Goal: Information Seeking & Learning: Learn about a topic

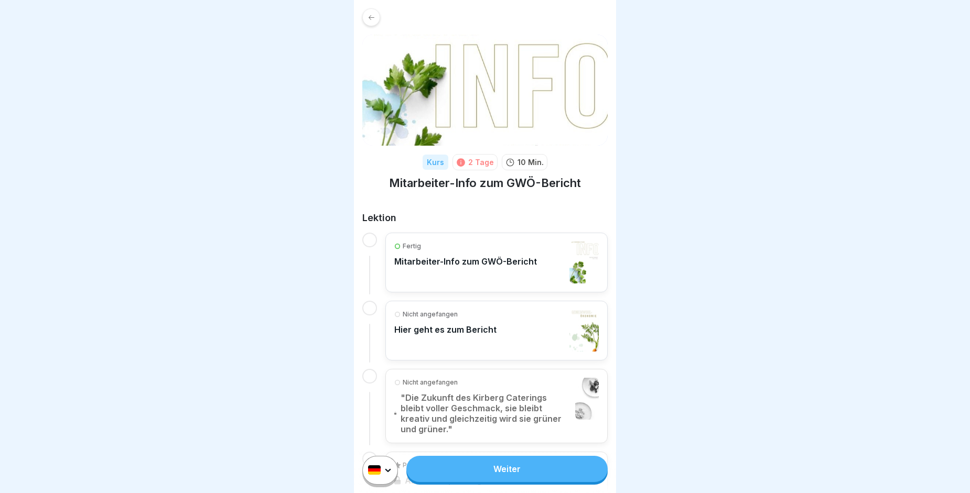
click at [474, 481] on link "Weiter" at bounding box center [506, 469] width 201 height 26
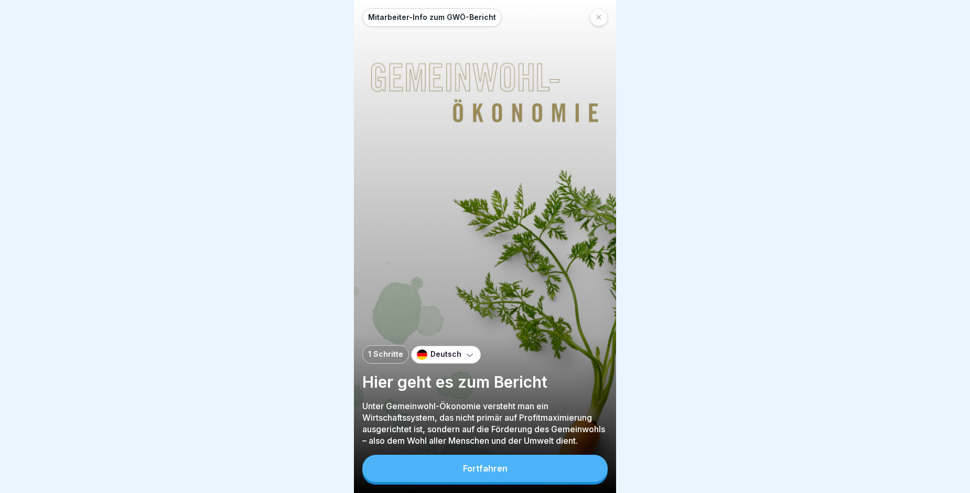
scroll to position [8, 0]
click at [529, 473] on button "Fortfahren" at bounding box center [484, 468] width 245 height 27
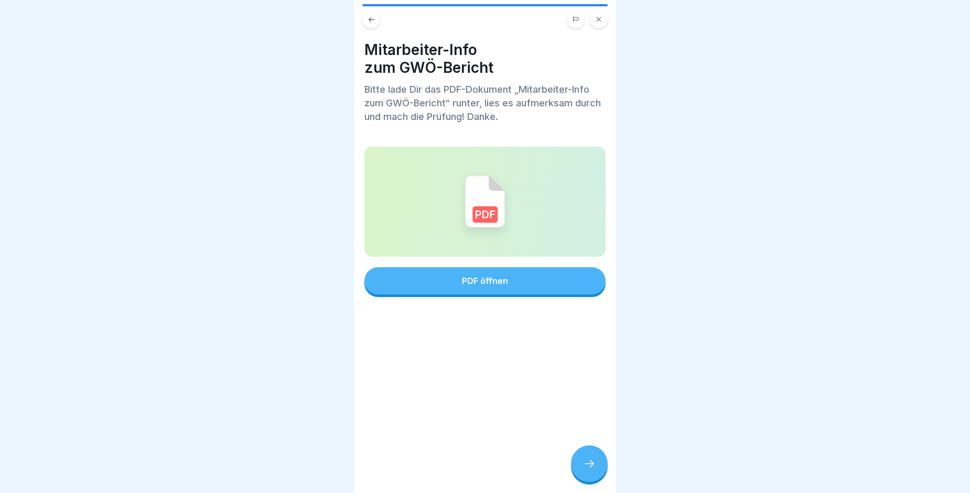
click at [470, 268] on button "PDF öffnen" at bounding box center [484, 280] width 241 height 27
click at [589, 463] on icon at bounding box center [589, 464] width 13 height 13
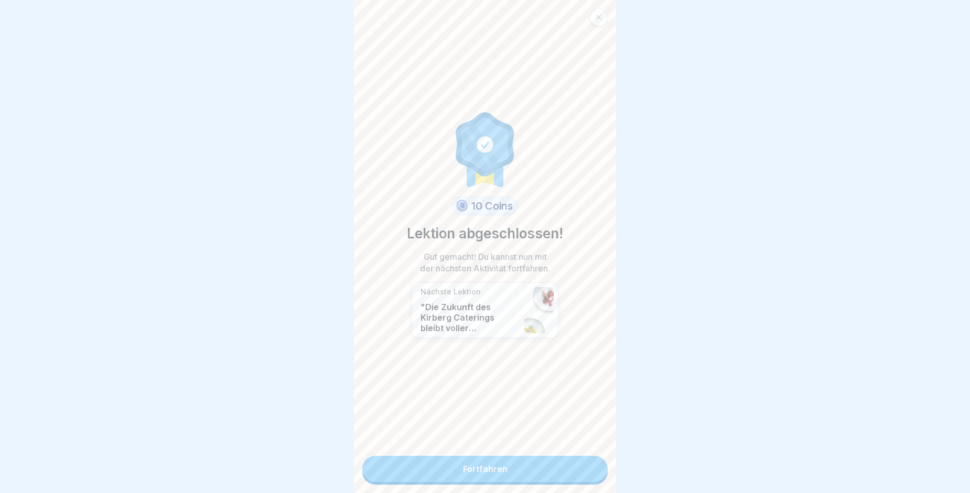
click at [524, 469] on link "Fortfahren" at bounding box center [484, 469] width 245 height 26
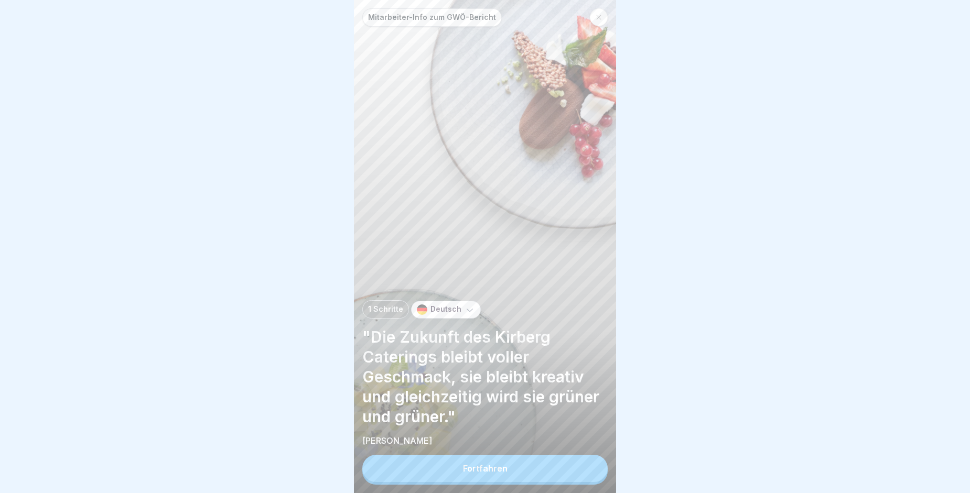
scroll to position [8, 0]
click at [497, 468] on div "Fortfahren" at bounding box center [485, 468] width 45 height 9
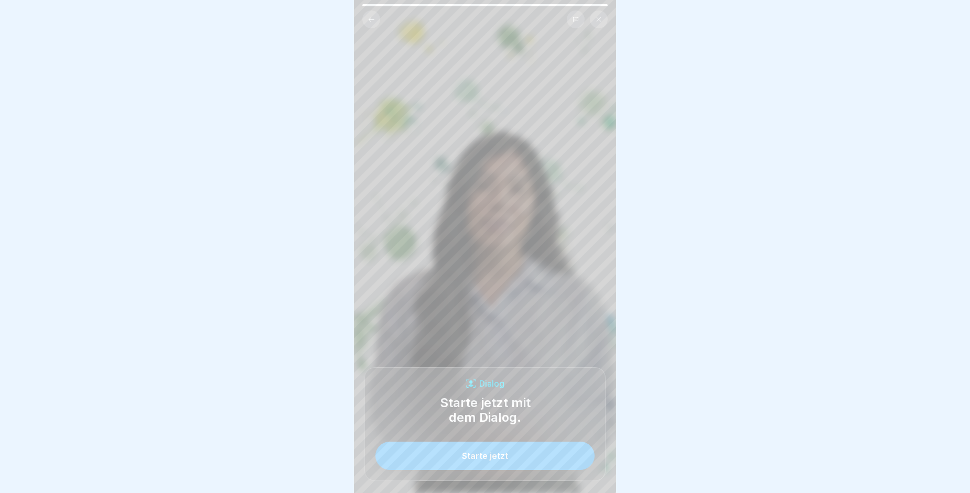
click at [504, 458] on div "Starte jetzt" at bounding box center [485, 456] width 46 height 9
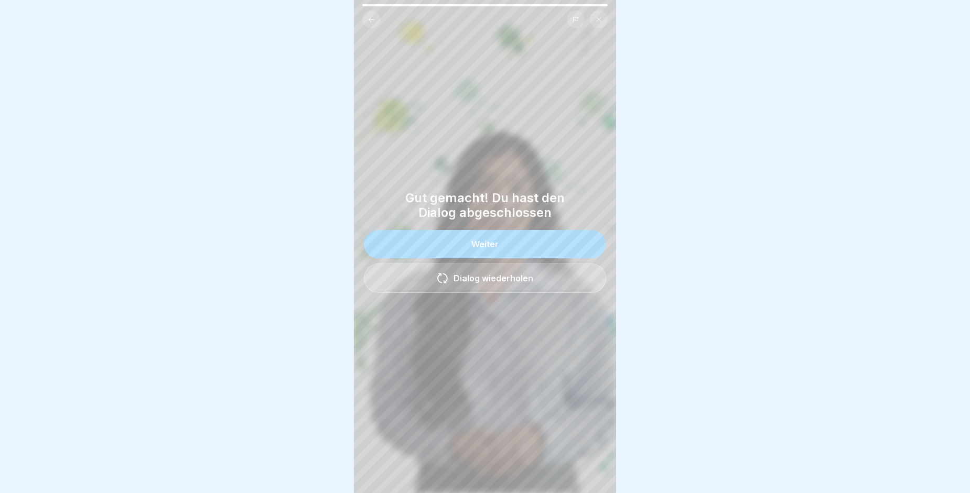
click at [491, 240] on div "Weiter" at bounding box center [484, 244] width 27 height 9
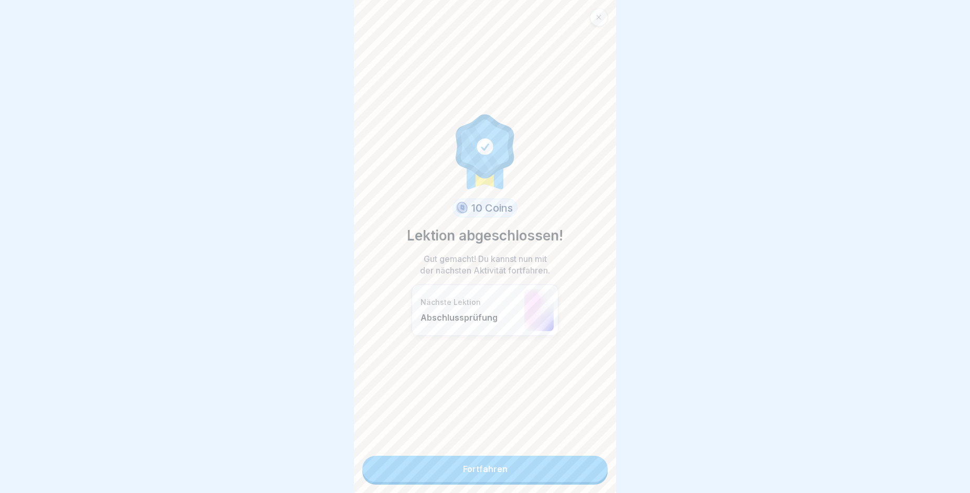
click at [453, 463] on link "Fortfahren" at bounding box center [484, 469] width 245 height 26
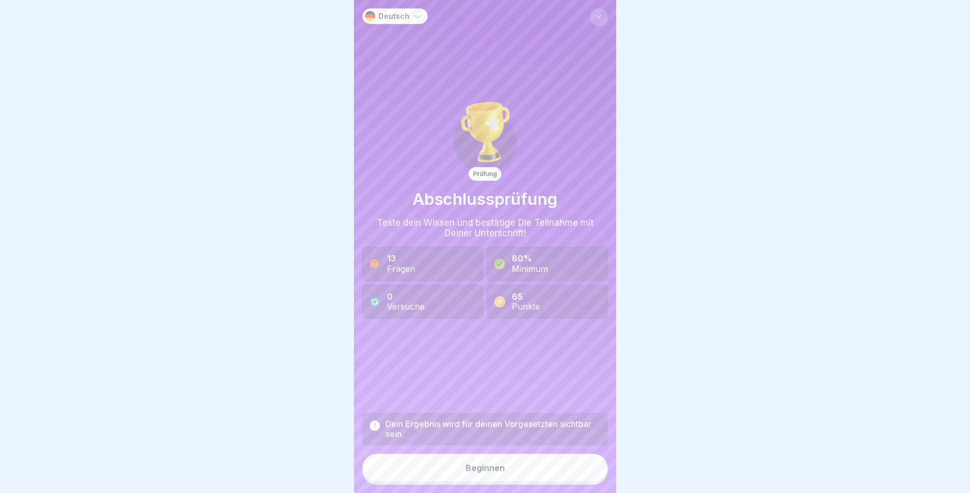
scroll to position [8, 0]
click at [528, 473] on button "Beginnen" at bounding box center [484, 468] width 245 height 28
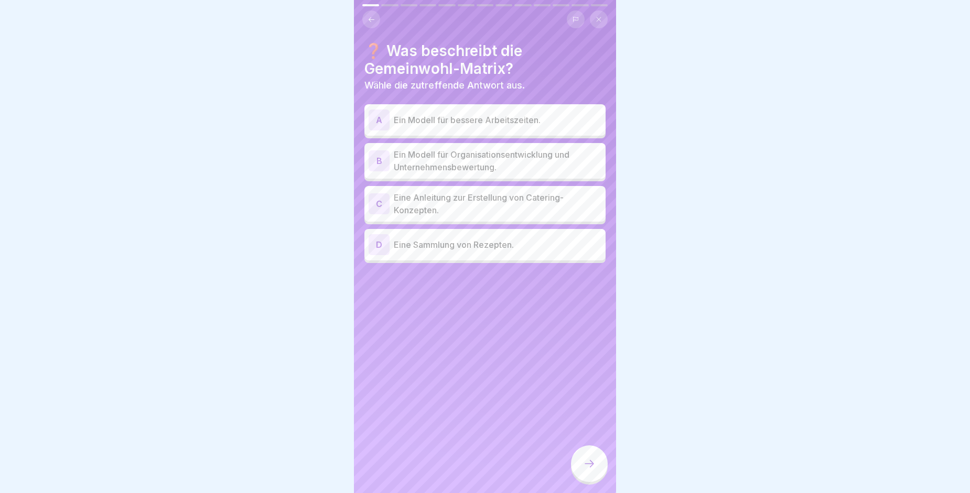
click at [389, 151] on div "B" at bounding box center [379, 161] width 21 height 21
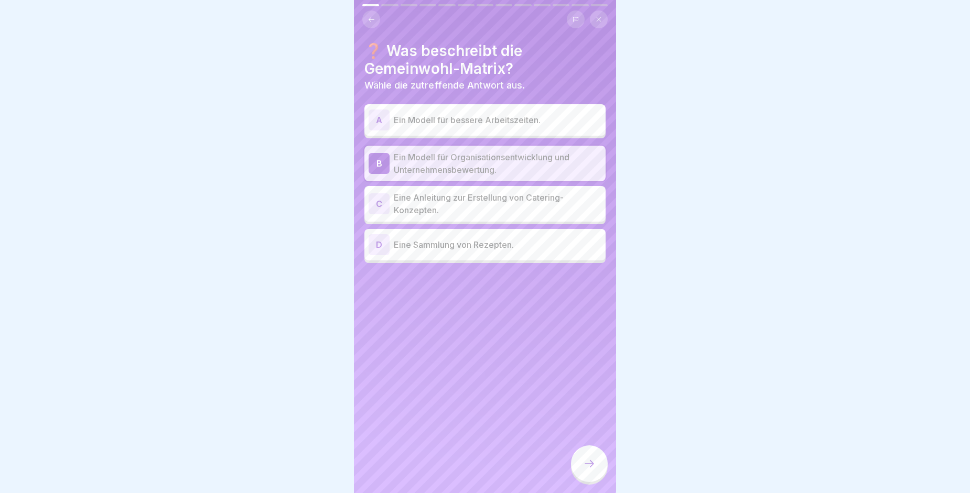
click at [596, 463] on div at bounding box center [589, 464] width 37 height 37
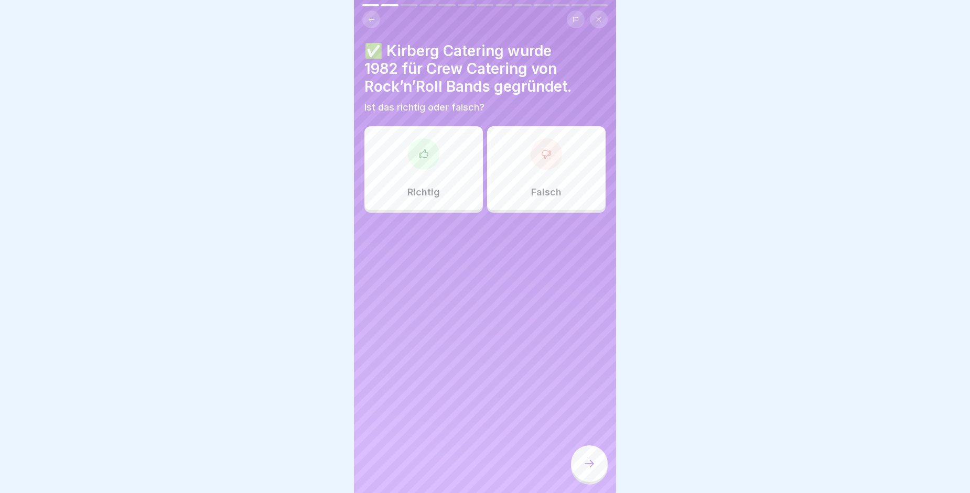
click at [420, 187] on p "Richtig" at bounding box center [423, 193] width 33 height 12
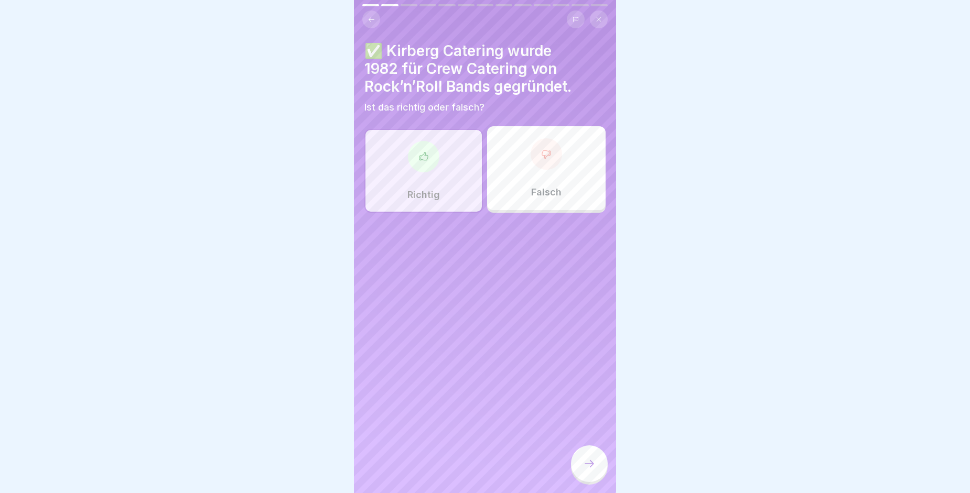
click at [597, 466] on div at bounding box center [589, 464] width 37 height 37
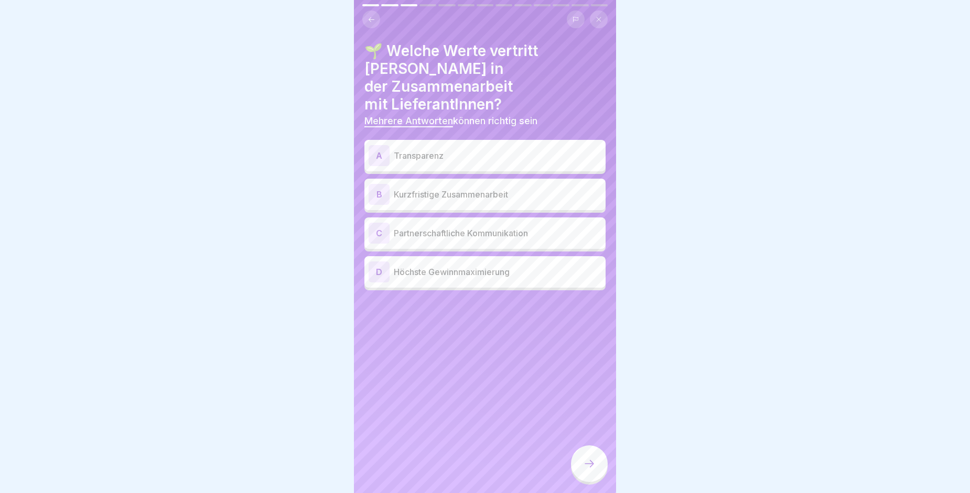
click at [443, 149] on p "Transparenz" at bounding box center [498, 155] width 208 height 13
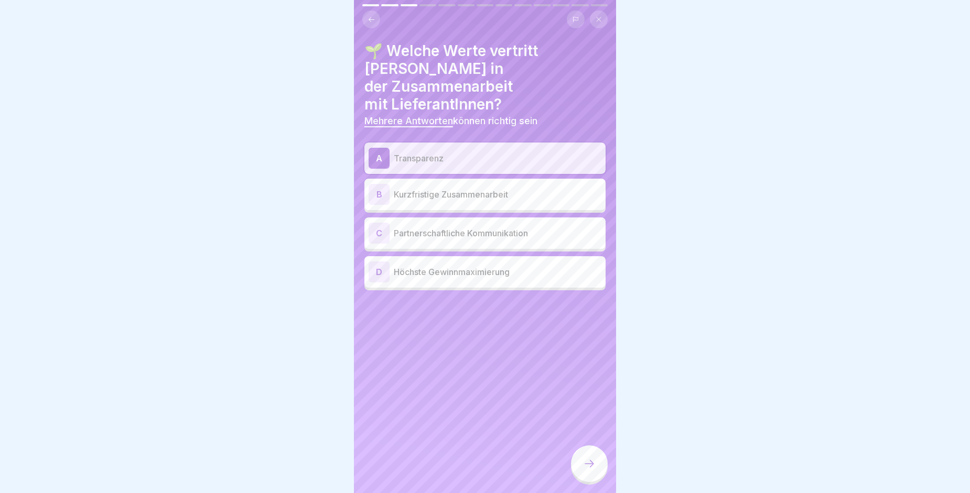
click at [476, 227] on p "Partnerschaftliche Kommunikation" at bounding box center [498, 233] width 208 height 13
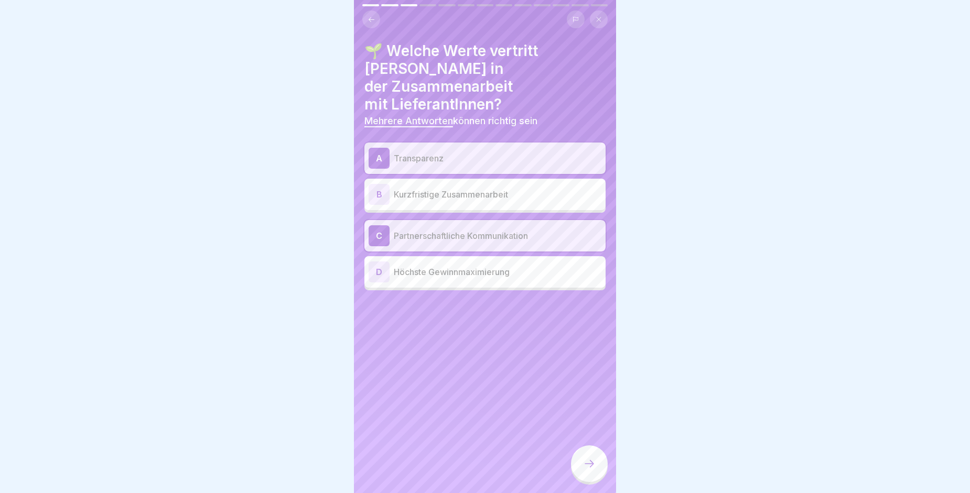
click at [583, 460] on div at bounding box center [589, 464] width 37 height 37
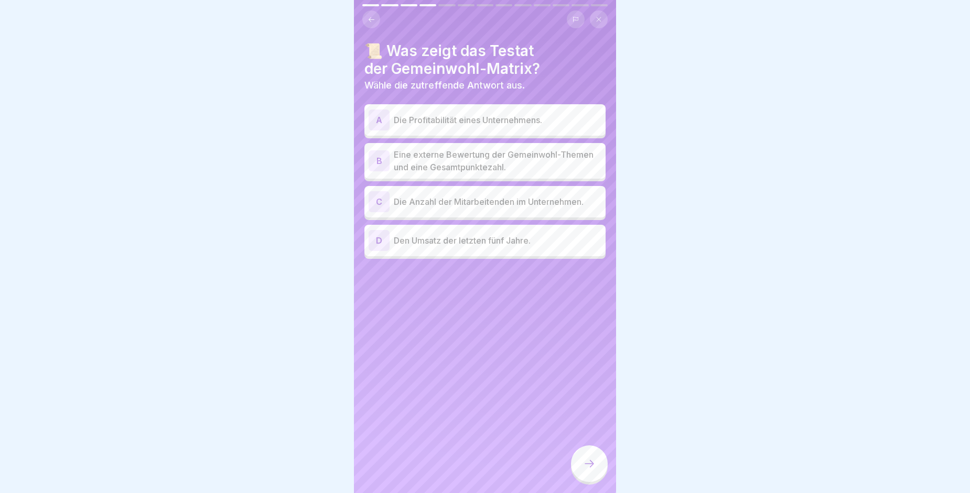
click at [491, 154] on p "Eine externe Bewertung der Gemeinwohl-Themen und eine Gesamtpunktezahl." at bounding box center [498, 160] width 208 height 25
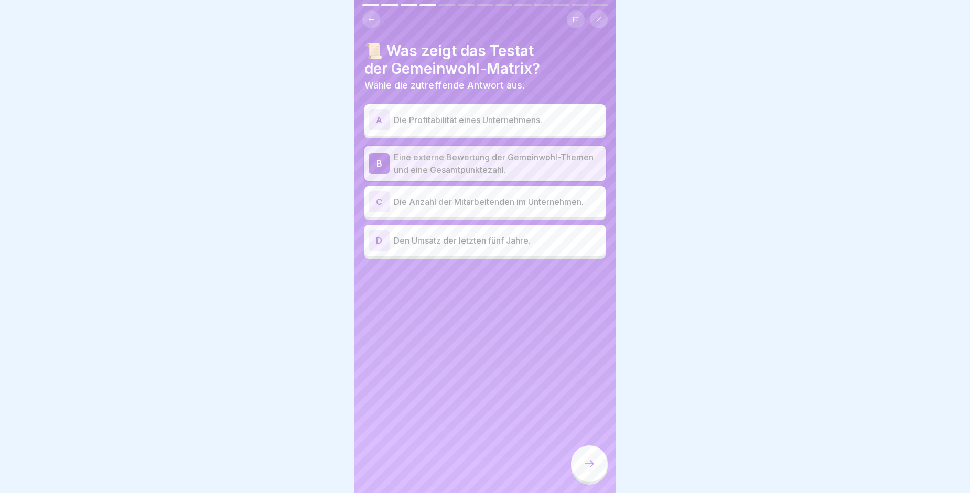
click at [586, 464] on icon at bounding box center [589, 464] width 13 height 13
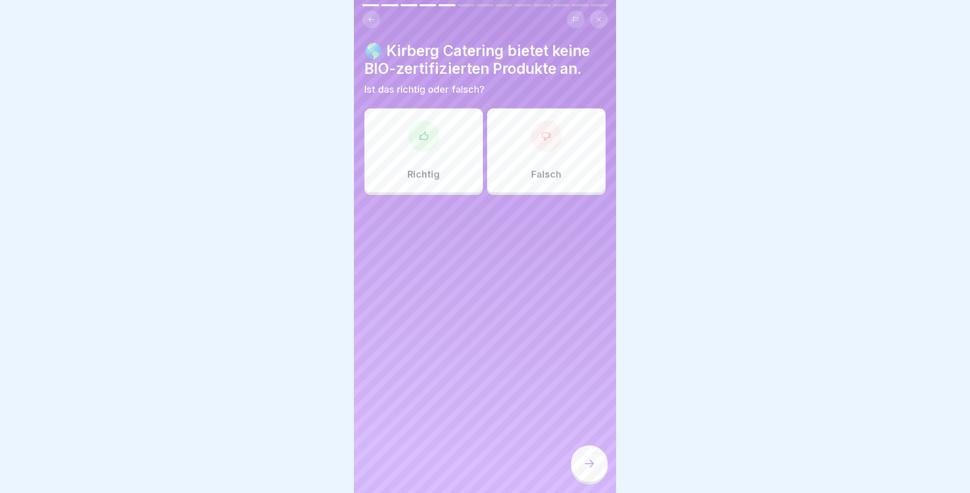
click at [420, 153] on div "Richtig" at bounding box center [423, 151] width 119 height 84
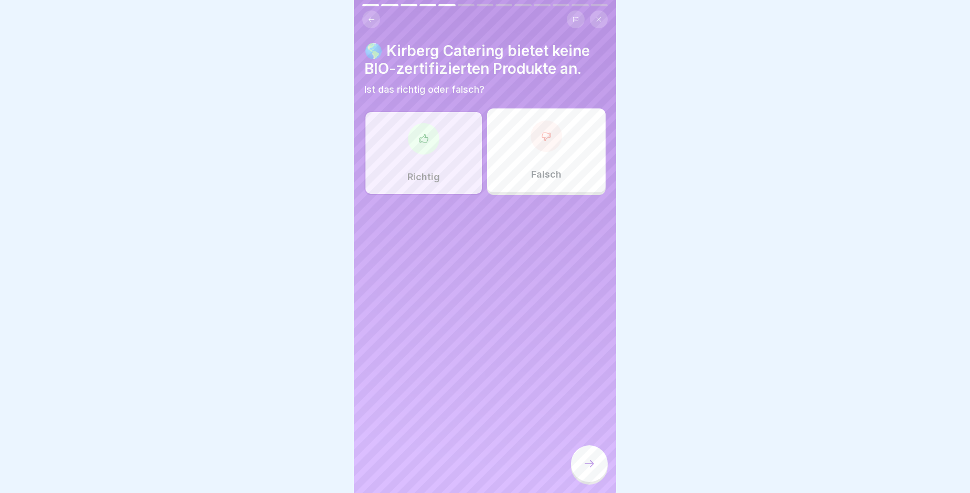
click at [581, 463] on div at bounding box center [589, 464] width 37 height 37
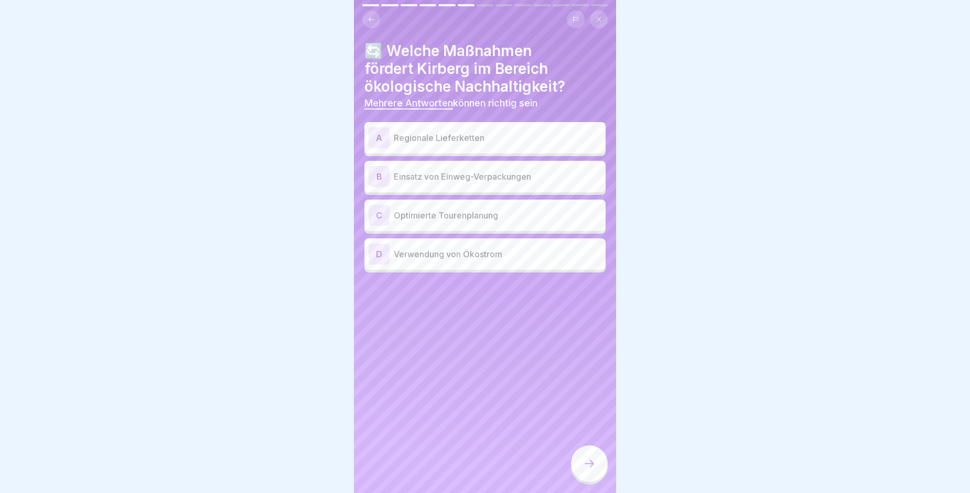
click at [399, 132] on p "Regionale Lieferketten" at bounding box center [498, 138] width 208 height 13
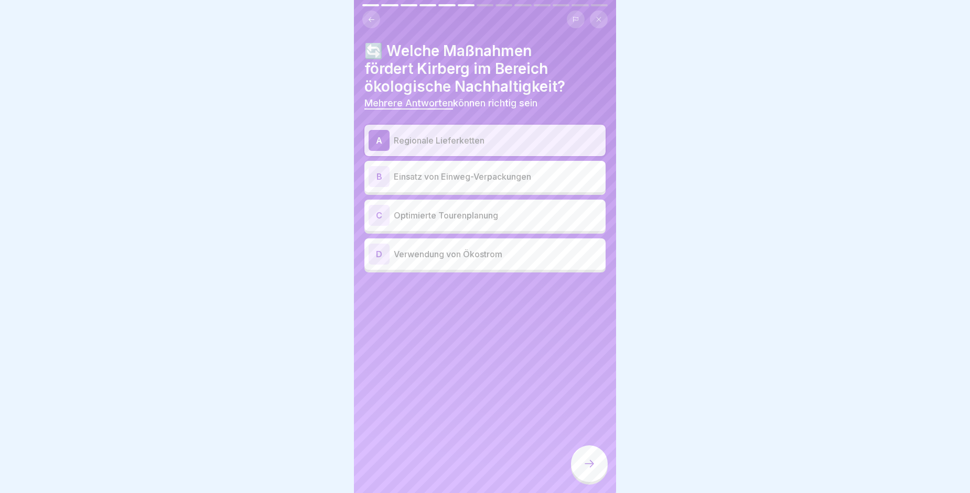
click at [470, 218] on div "C Optimierte Tourenplanung" at bounding box center [485, 215] width 233 height 21
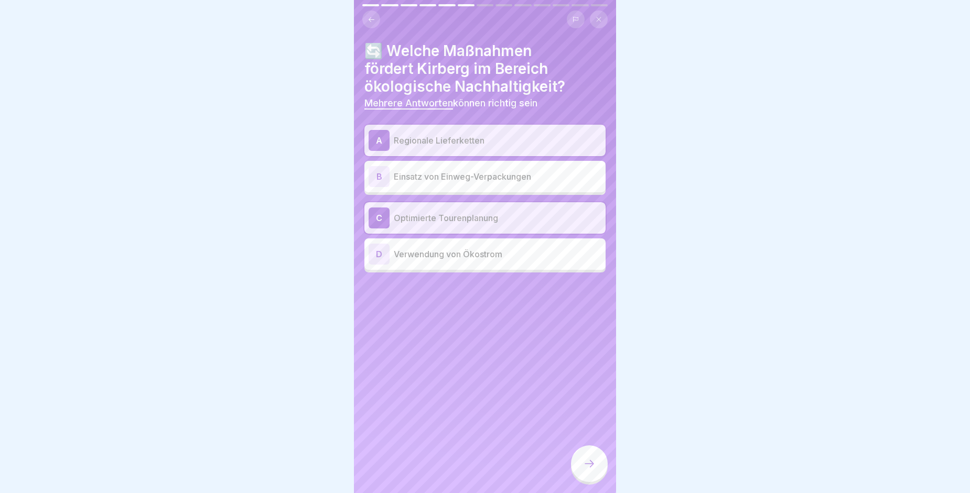
click at [592, 457] on div at bounding box center [589, 464] width 37 height 37
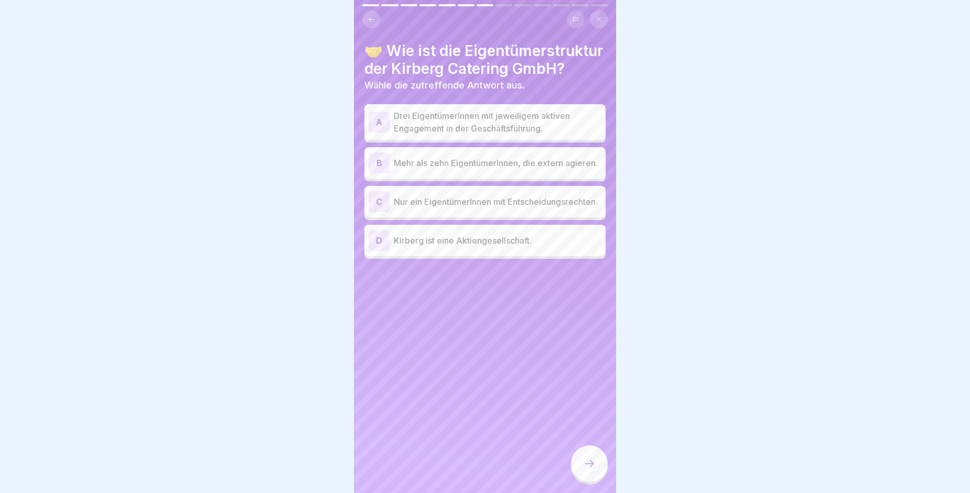
click at [484, 130] on p "Drei EigentümerInnen mit jeweiligem aktiven Engagement in der Geschäftsführung." at bounding box center [498, 122] width 208 height 25
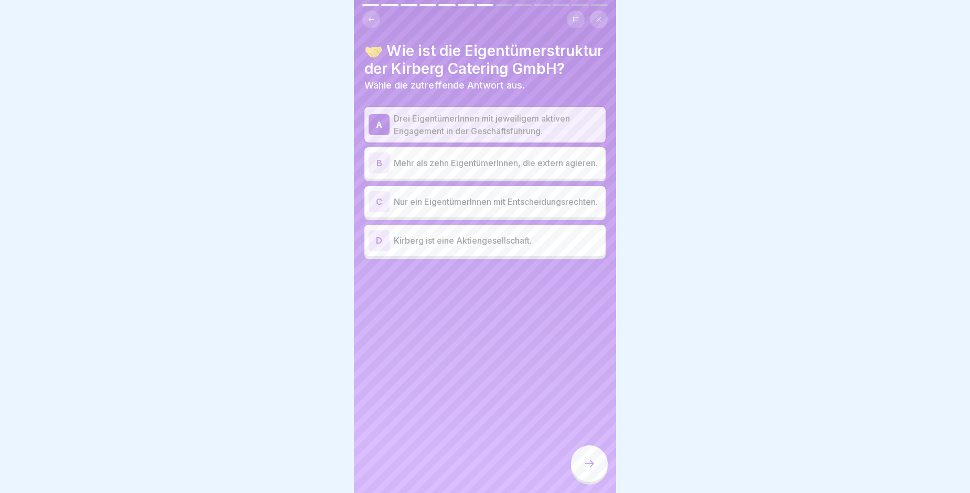
click at [593, 455] on div at bounding box center [589, 464] width 37 height 37
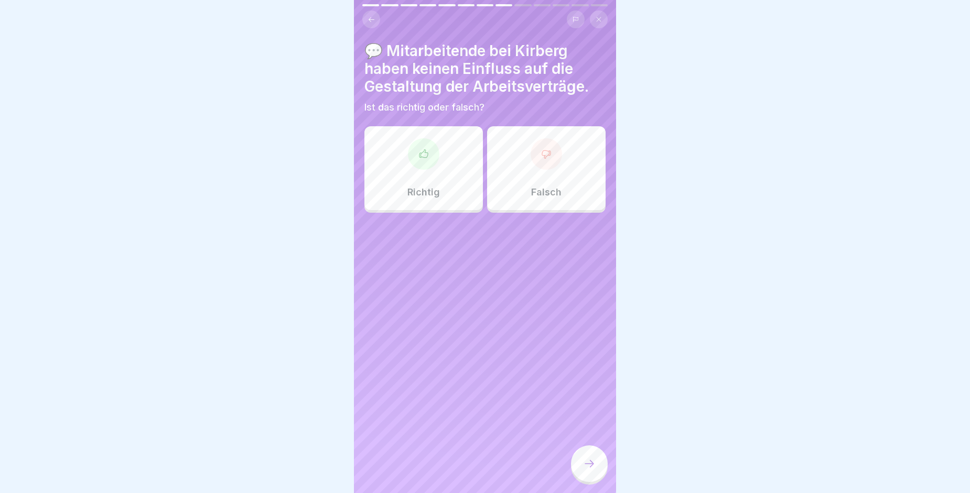
click at [553, 170] on div "Falsch" at bounding box center [546, 168] width 119 height 84
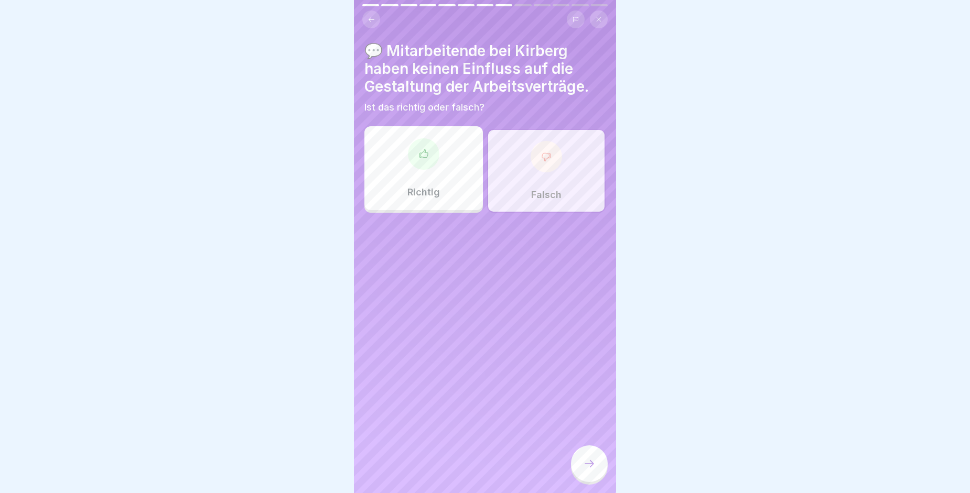
click at [592, 462] on icon at bounding box center [589, 464] width 13 height 13
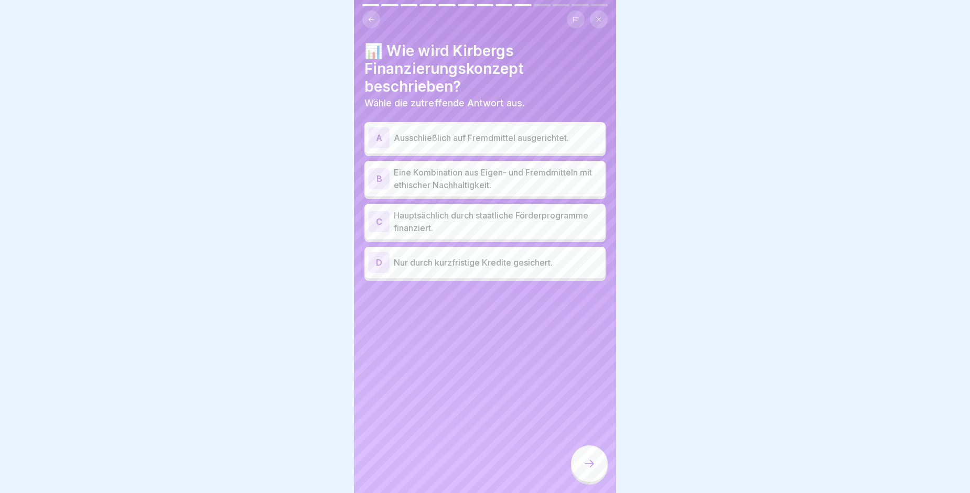
click at [516, 169] on p "Eine Kombination aus Eigen- und Fremdmitteln mit ethischer Nachhaltigkeit." at bounding box center [498, 178] width 208 height 25
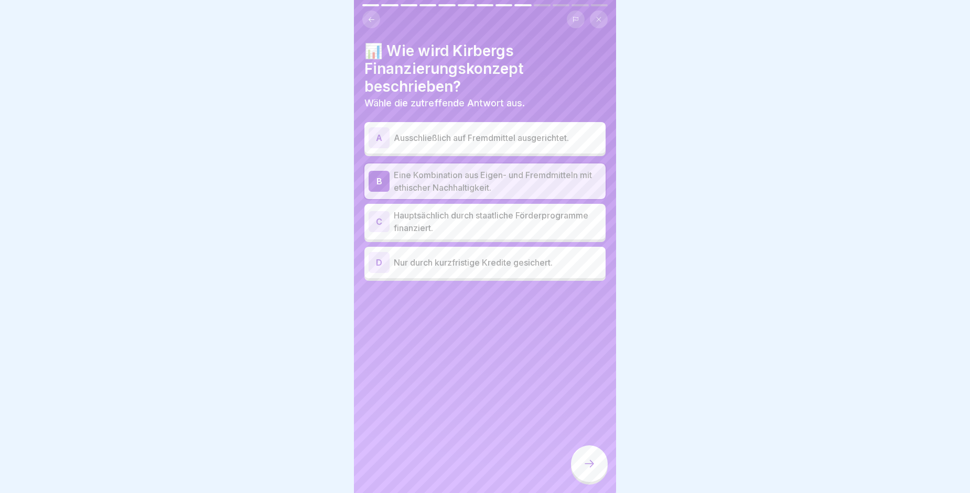
click at [589, 460] on icon at bounding box center [589, 464] width 13 height 13
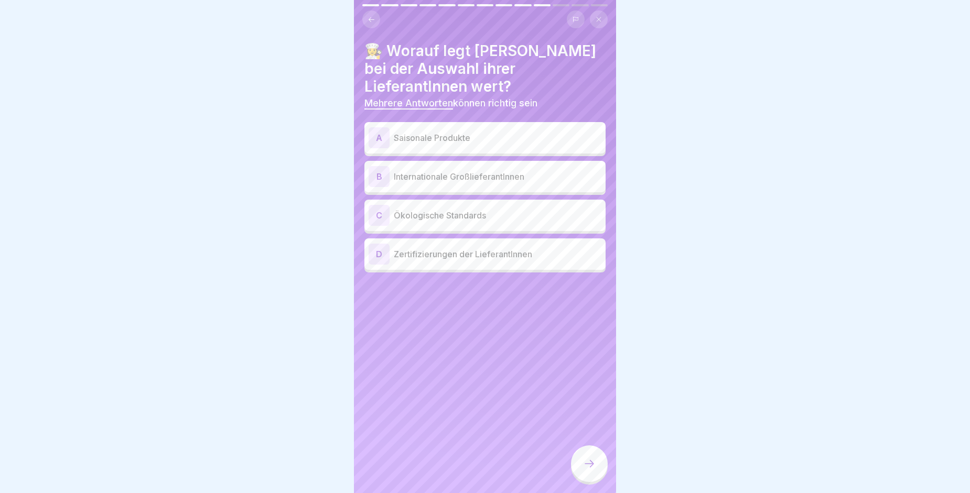
click at [439, 209] on p "Ökologische Standards" at bounding box center [498, 215] width 208 height 13
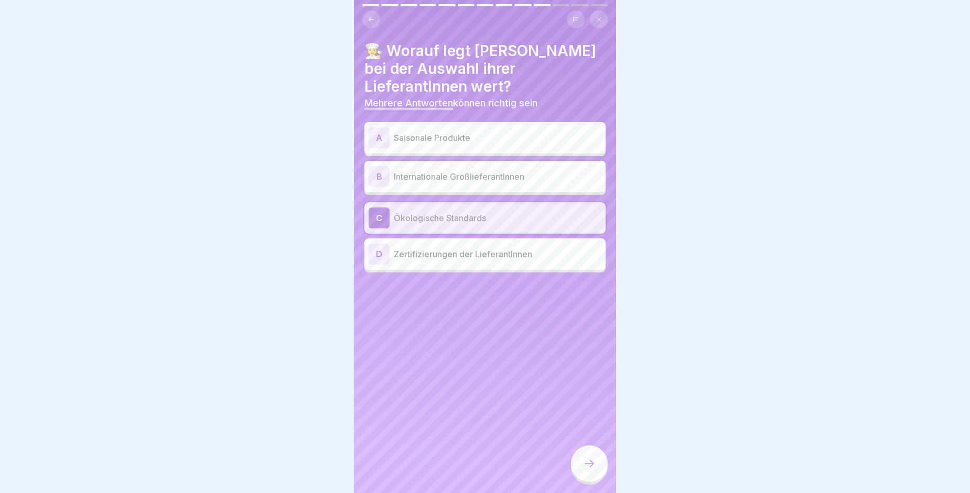
click at [456, 135] on p "Saisonale Produkte" at bounding box center [498, 138] width 208 height 13
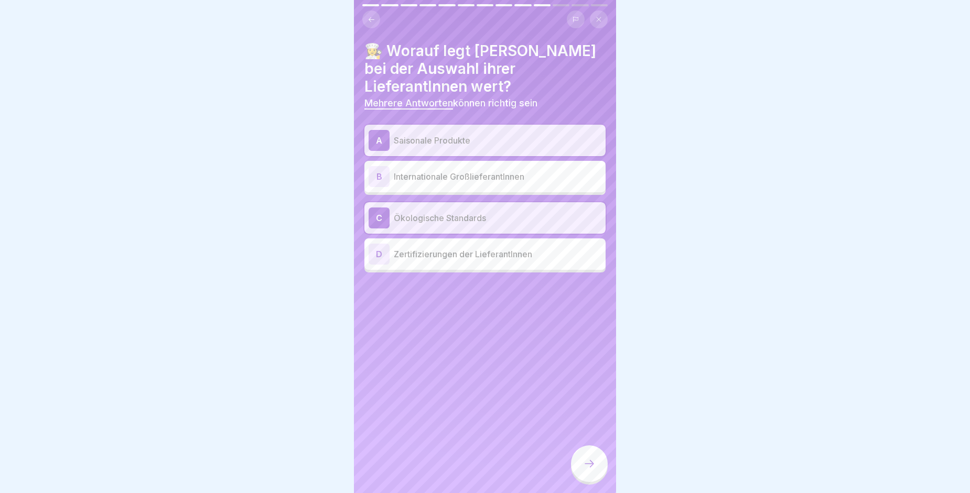
click at [589, 459] on icon at bounding box center [589, 464] width 13 height 13
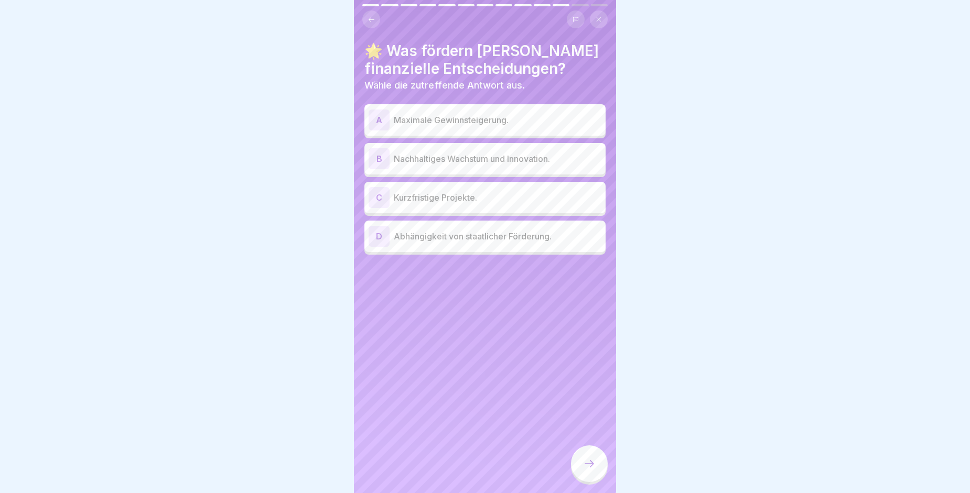
click at [453, 153] on p "Nachhaltiges Wachstum und Innovation." at bounding box center [498, 159] width 208 height 13
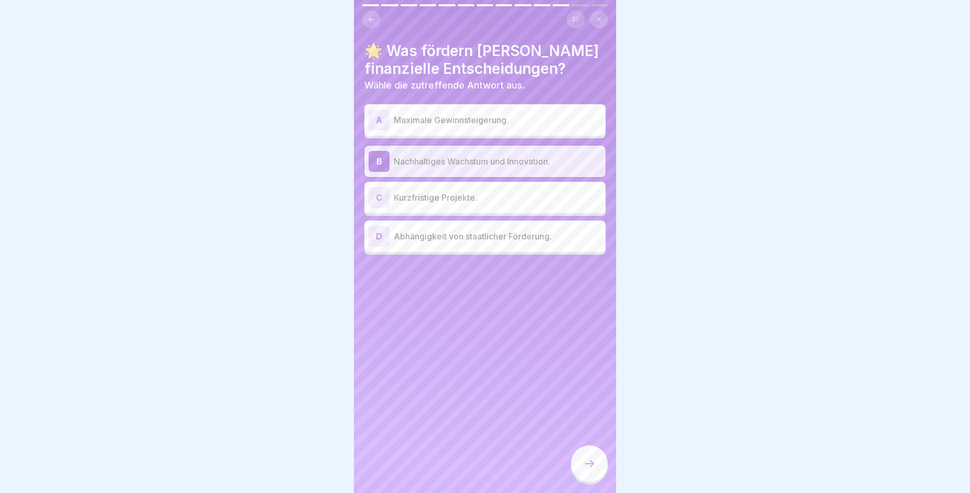
click at [582, 462] on div at bounding box center [589, 464] width 37 height 37
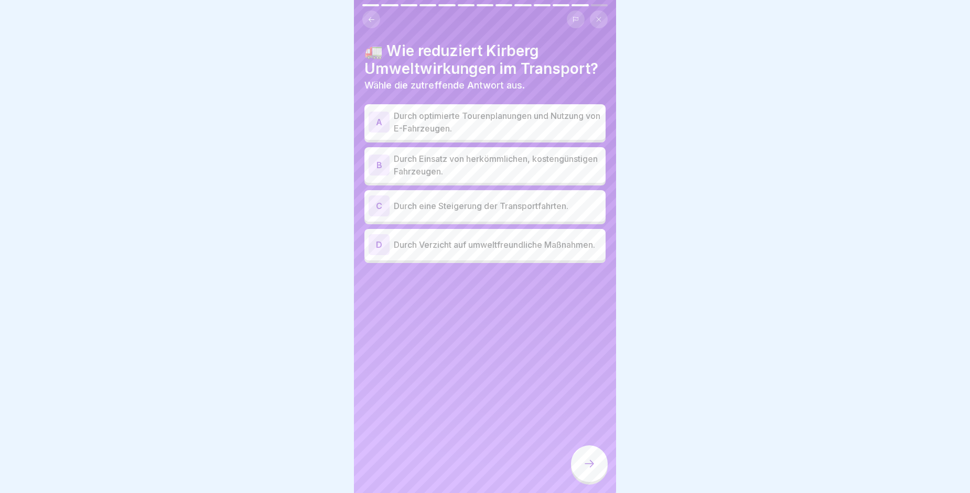
click at [491, 111] on p "Durch optimierte Tourenplanungen und Nutzung von E-Fahrzeugen." at bounding box center [498, 122] width 208 height 25
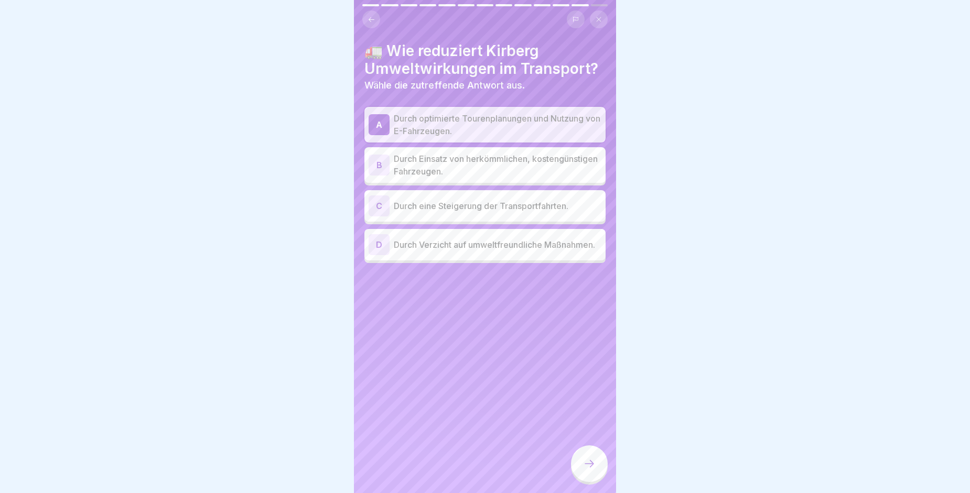
click at [590, 468] on icon at bounding box center [589, 464] width 13 height 13
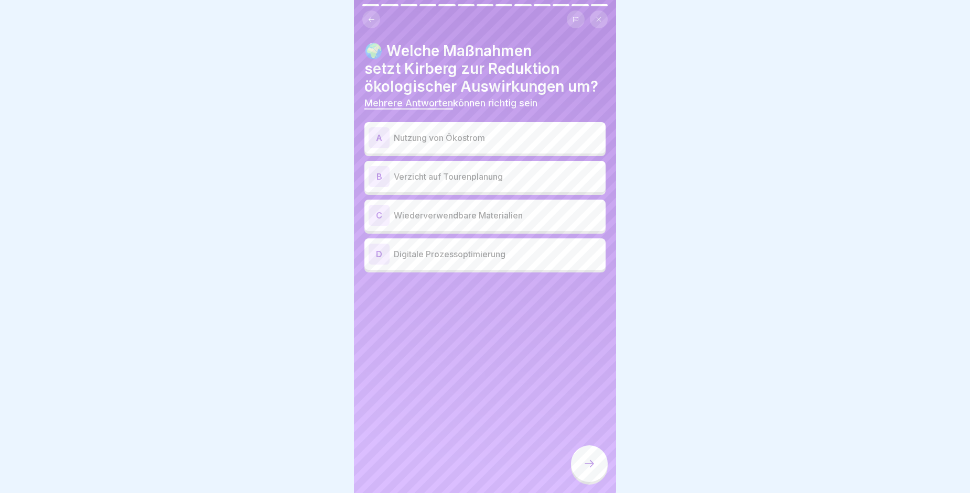
click at [442, 209] on p "Wiederverwendbare Materialien" at bounding box center [498, 215] width 208 height 13
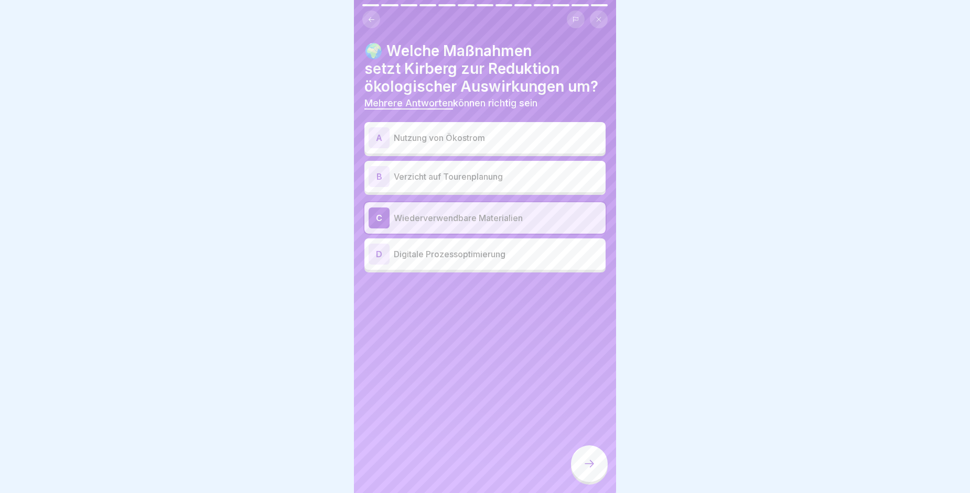
click at [406, 248] on p "Digitale Prozessoptimierung" at bounding box center [498, 254] width 208 height 13
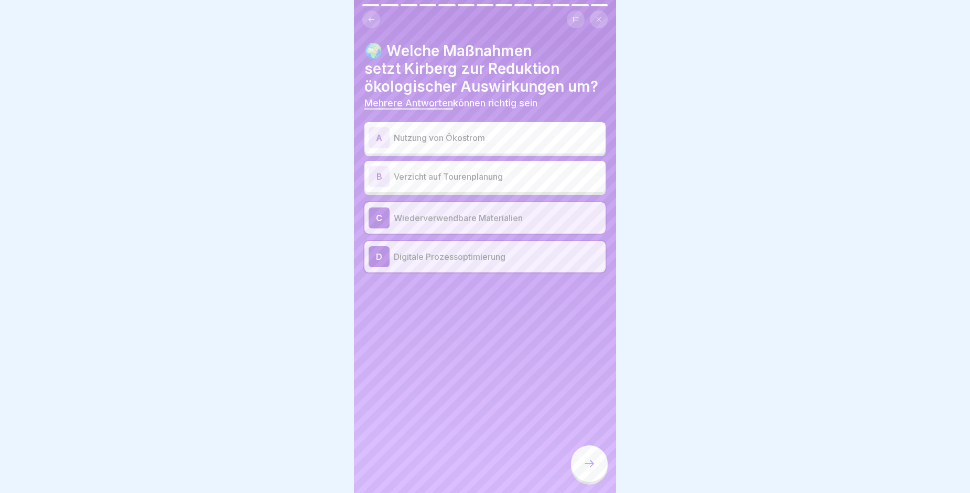
click at [465, 132] on p "Nutzung von Ökostrom" at bounding box center [498, 138] width 208 height 13
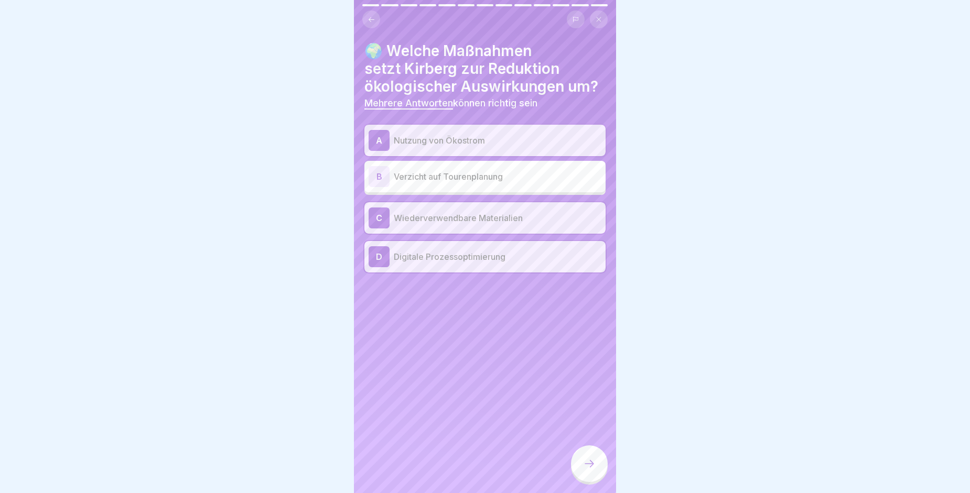
click at [592, 458] on div at bounding box center [589, 464] width 37 height 37
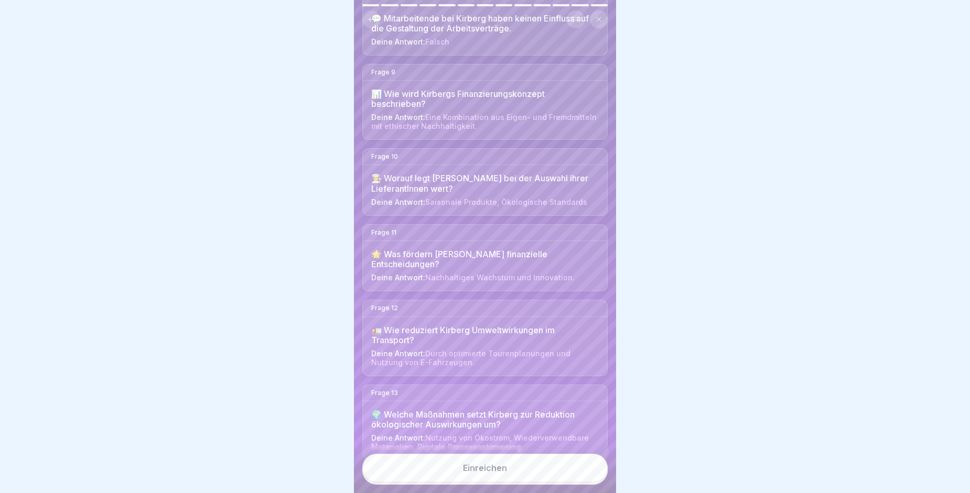
click at [458, 462] on button "Einreichen" at bounding box center [484, 468] width 245 height 28
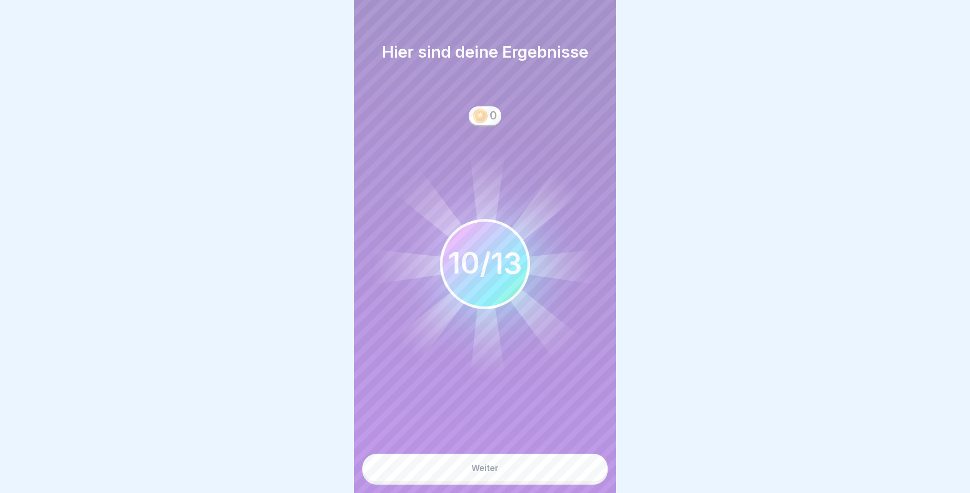
click at [549, 466] on button "Weiter" at bounding box center [484, 468] width 245 height 28
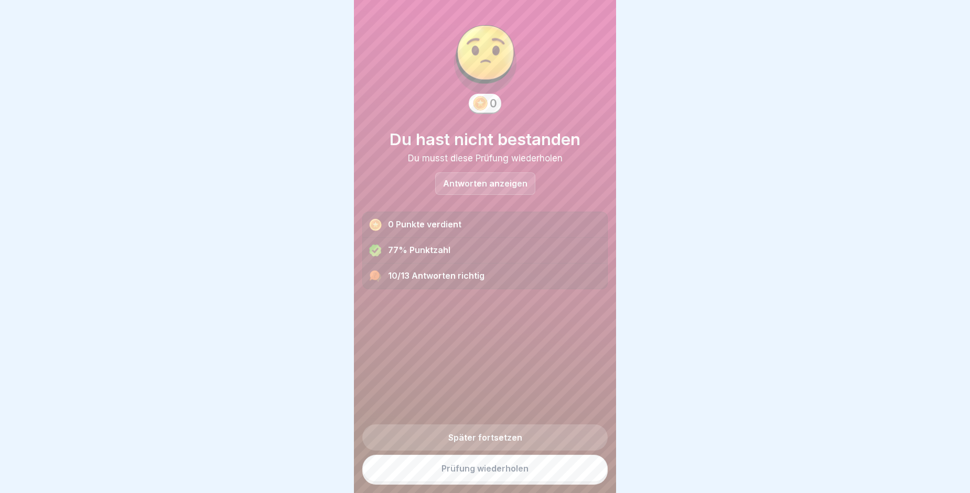
click at [452, 182] on div "Antworten anzeigen" at bounding box center [485, 184] width 100 height 23
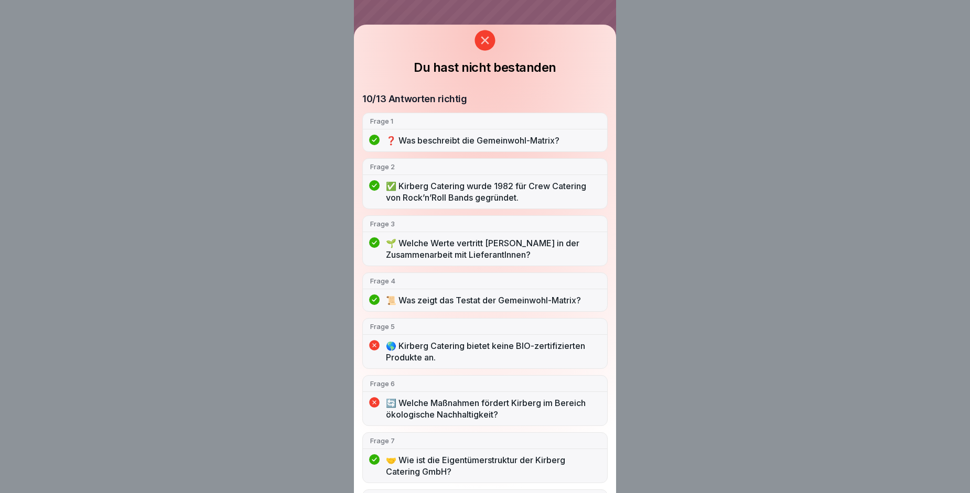
scroll to position [0, 0]
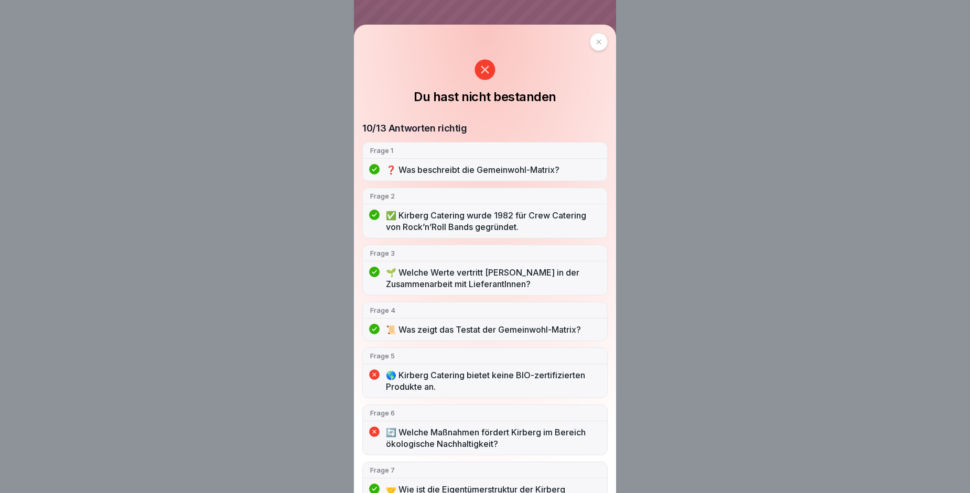
click at [599, 42] on div at bounding box center [599, 42] width 18 height 18
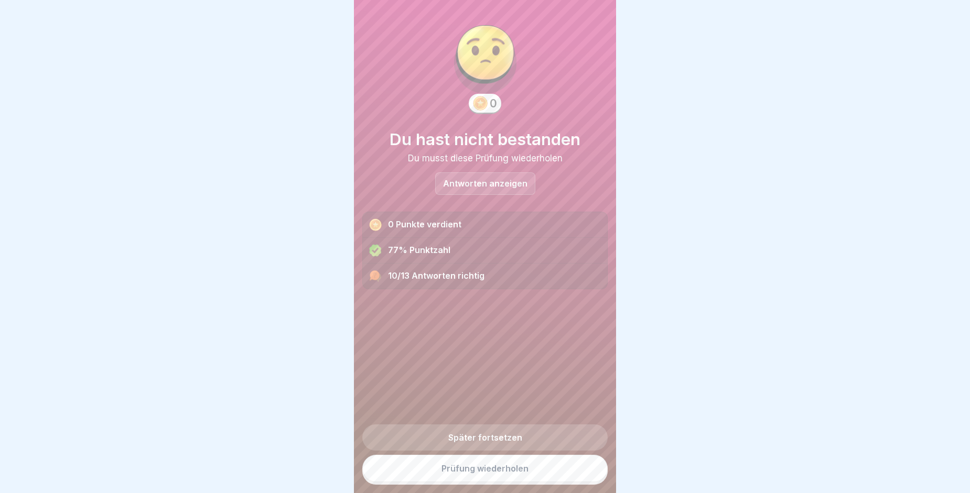
click at [487, 471] on link "Prüfung wiederholen" at bounding box center [484, 468] width 245 height 27
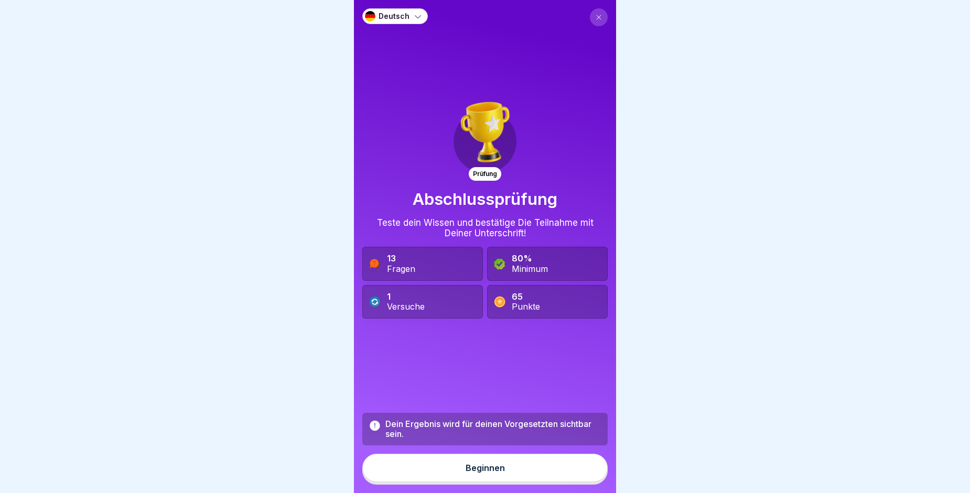
click at [491, 473] on div "Beginnen" at bounding box center [485, 468] width 39 height 9
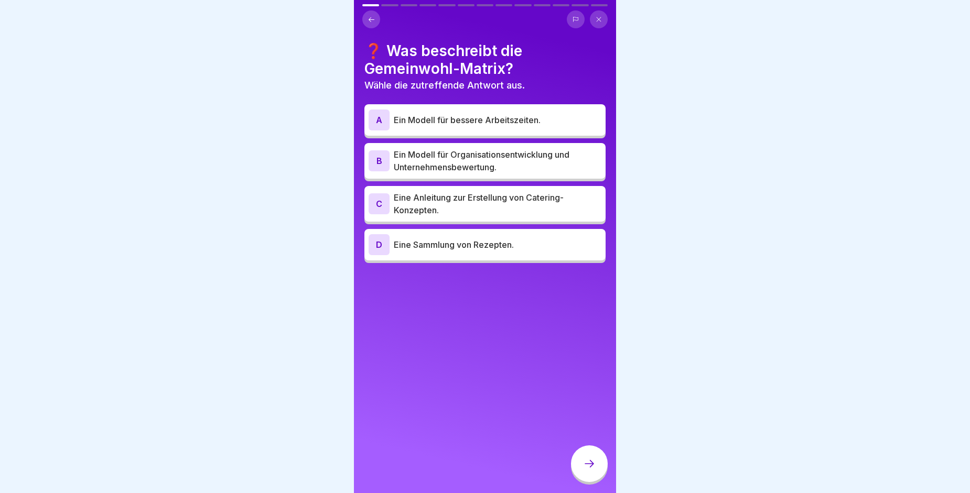
click at [477, 159] on p "Ein Modell für Organisationsentwicklung und Unternehmensbewertung." at bounding box center [498, 160] width 208 height 25
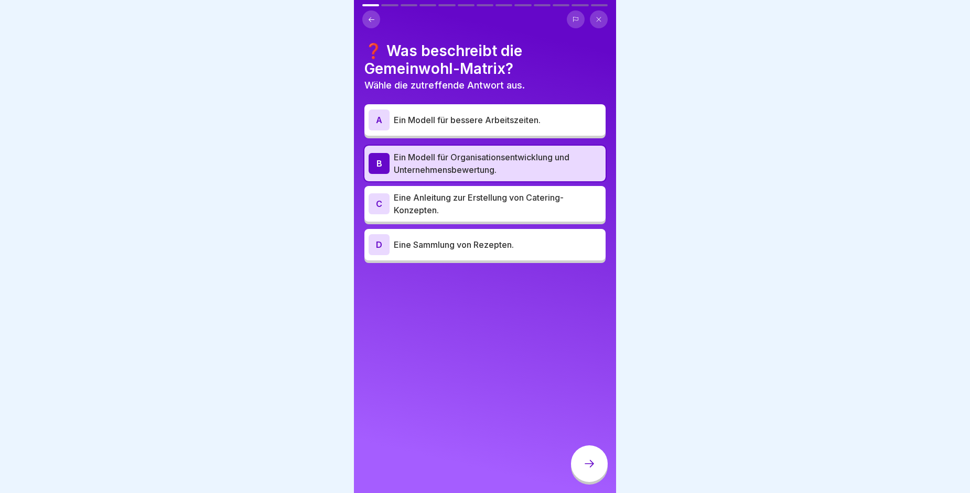
click at [581, 474] on div at bounding box center [589, 464] width 37 height 37
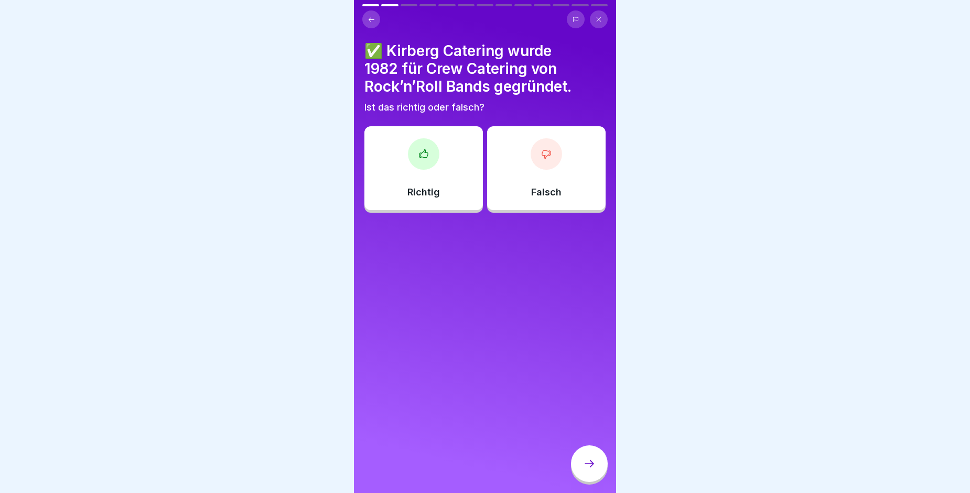
click at [405, 205] on div "Richtig" at bounding box center [423, 168] width 119 height 84
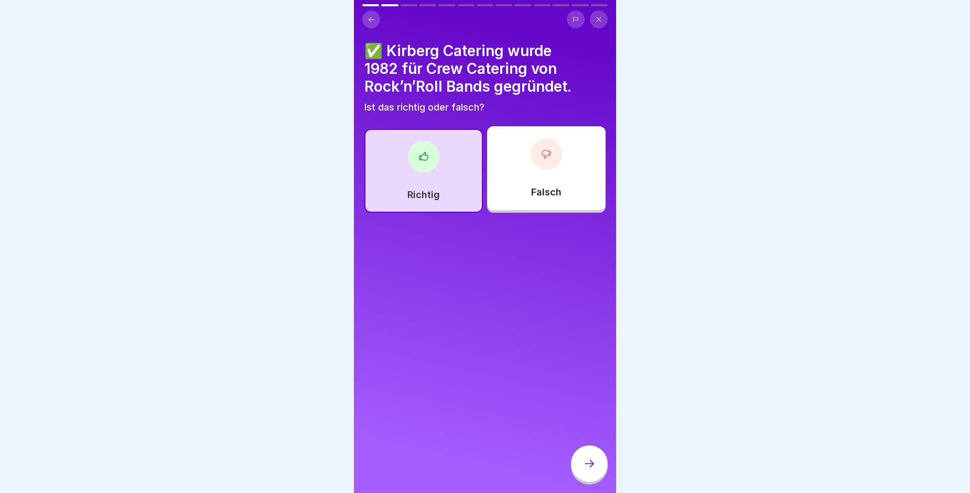
click at [582, 469] on div at bounding box center [589, 464] width 37 height 37
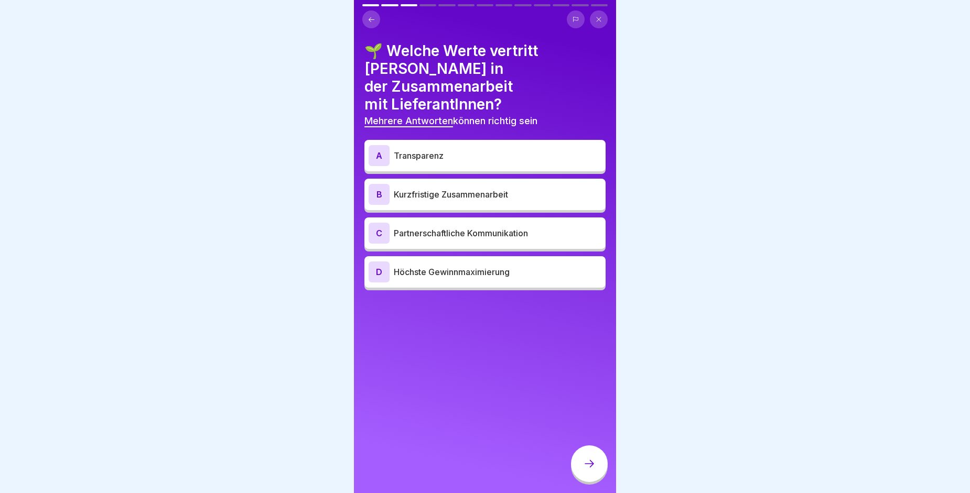
click at [490, 227] on p "Partnerschaftliche Kommunikation" at bounding box center [498, 233] width 208 height 13
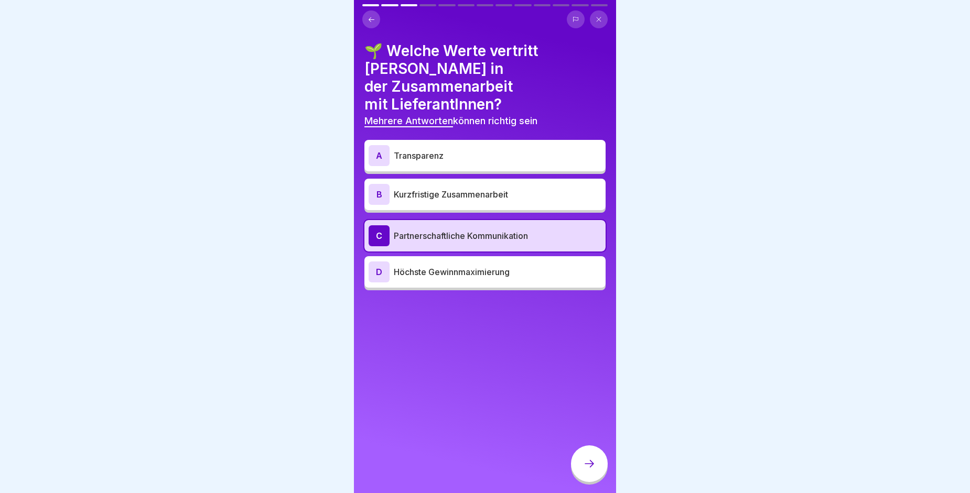
click at [487, 149] on p "Transparenz" at bounding box center [498, 155] width 208 height 13
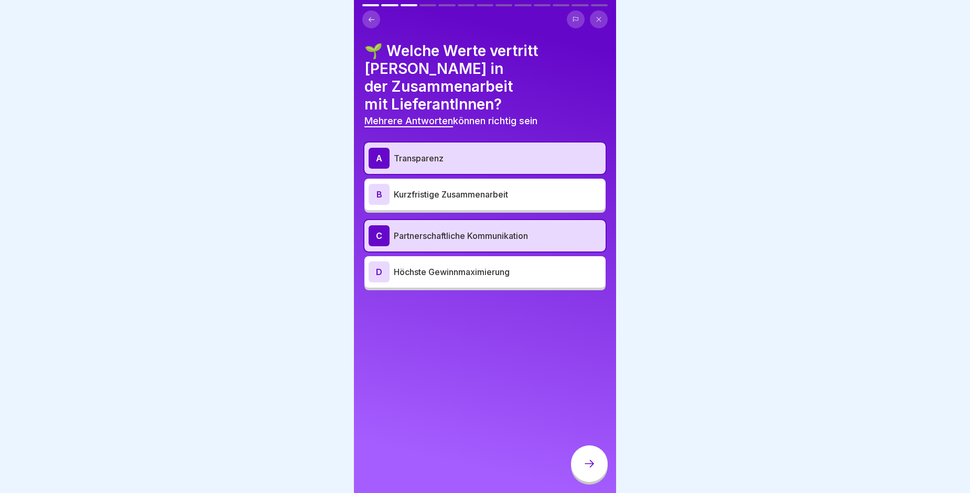
click at [593, 468] on icon at bounding box center [589, 463] width 9 height 7
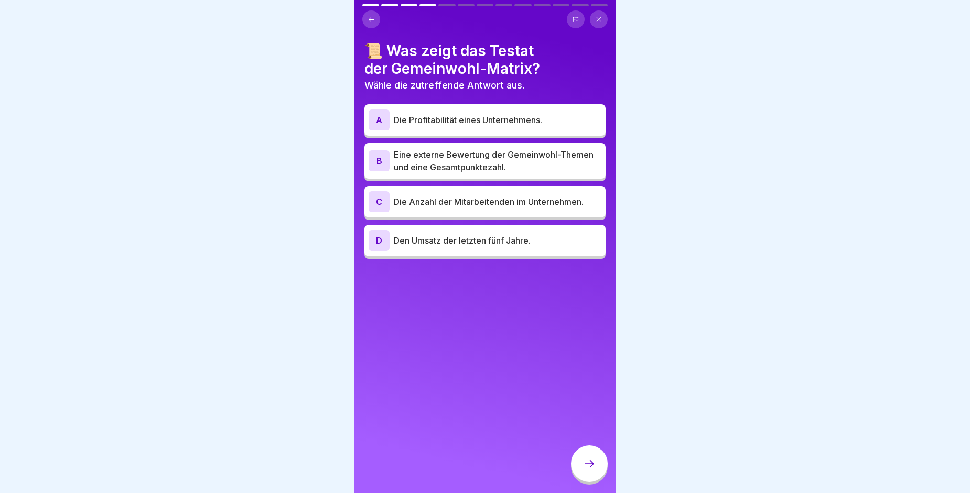
click at [505, 160] on p "Eine externe Bewertung der Gemeinwohl-Themen und eine Gesamtpunktezahl." at bounding box center [498, 160] width 208 height 25
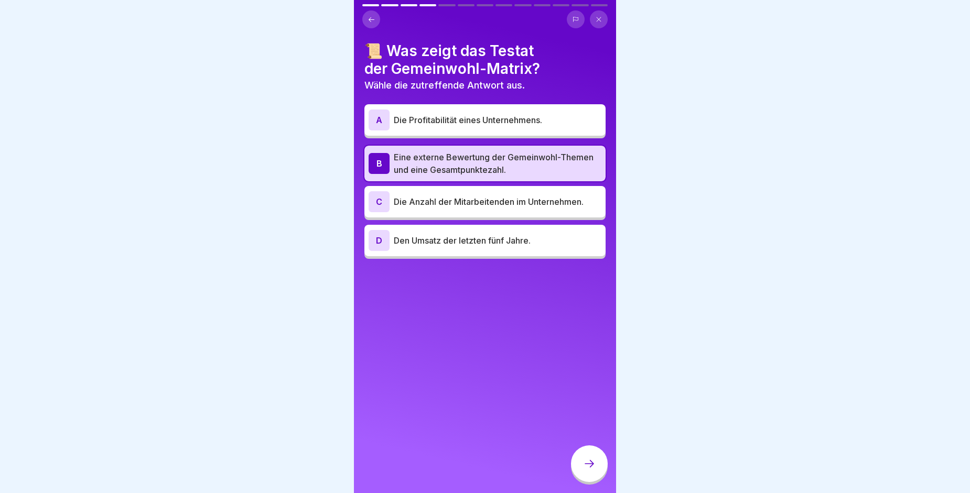
click at [598, 475] on div at bounding box center [589, 464] width 37 height 37
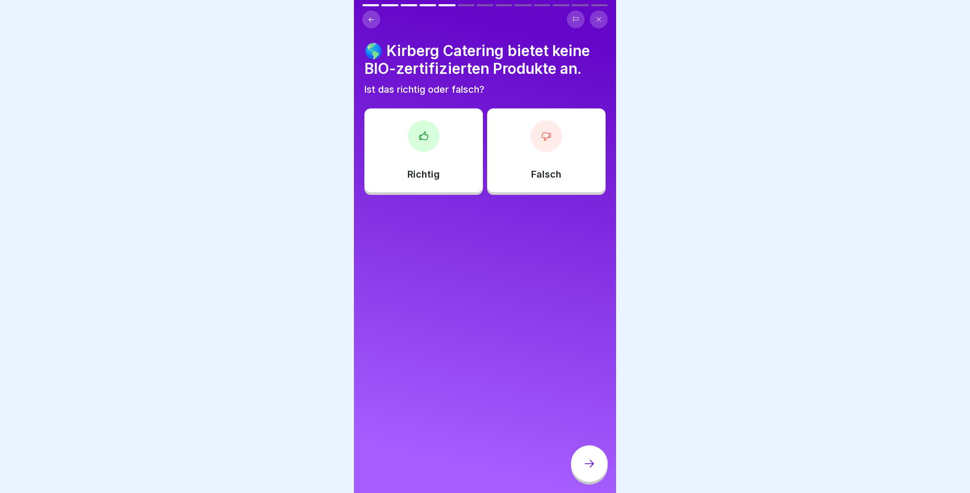
click at [564, 141] on div "Falsch" at bounding box center [546, 151] width 119 height 84
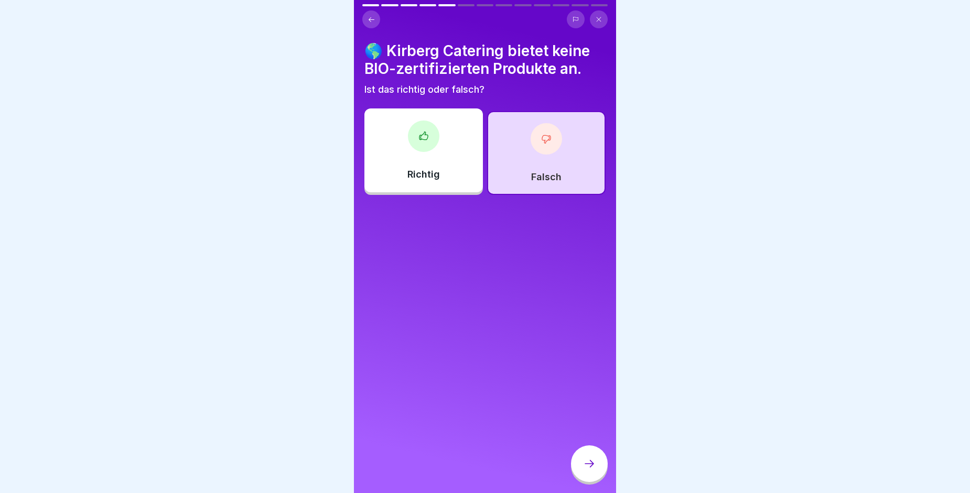
click at [595, 470] on icon at bounding box center [589, 464] width 13 height 13
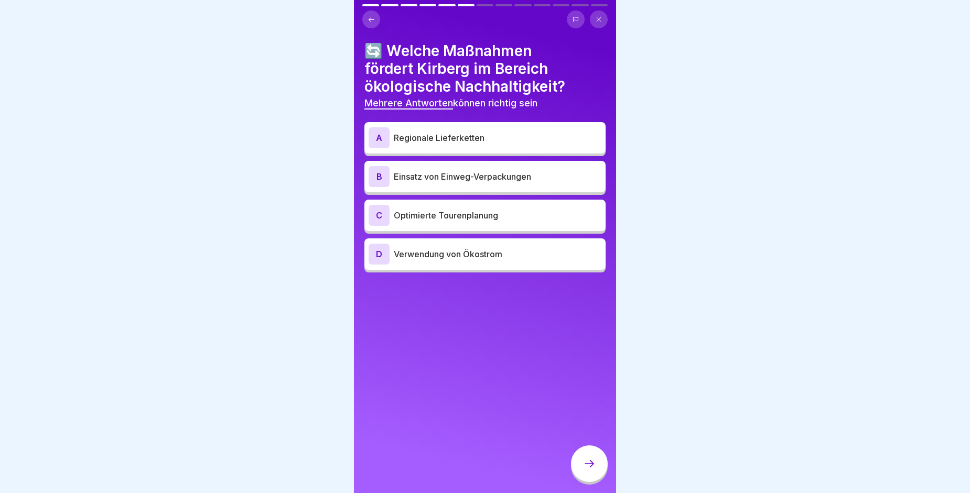
click at [425, 132] on p "Regionale Lieferketten" at bounding box center [498, 138] width 208 height 13
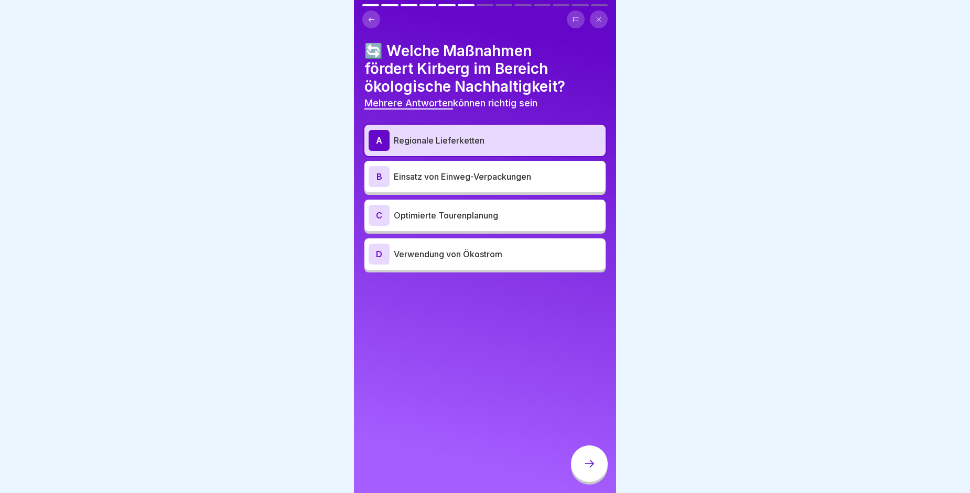
click at [449, 214] on p "Optimierte Tourenplanung" at bounding box center [498, 215] width 208 height 13
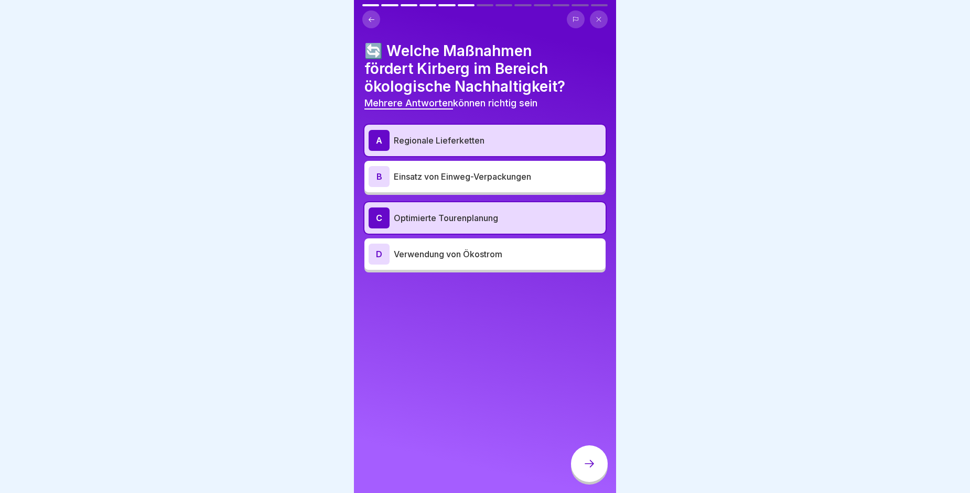
click at [494, 254] on p "Verwendung von Ökostrom" at bounding box center [498, 254] width 208 height 13
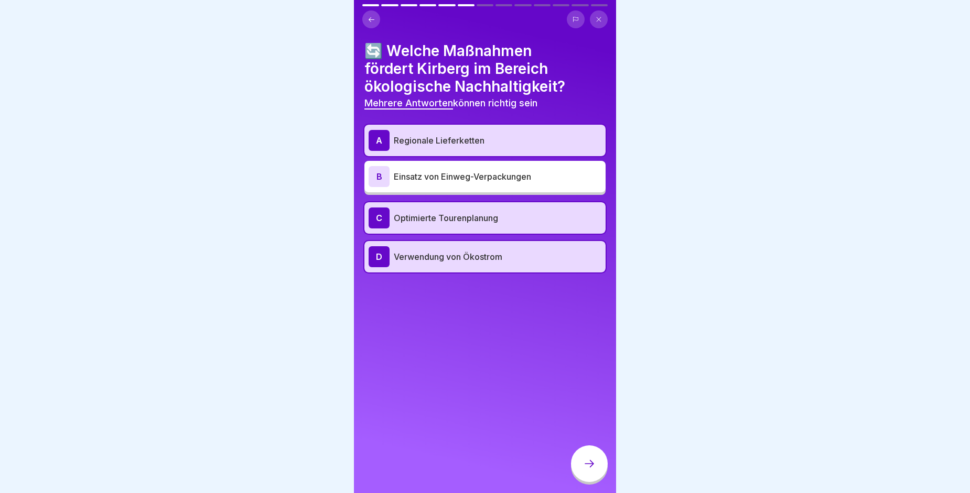
click at [583, 479] on div at bounding box center [589, 464] width 37 height 37
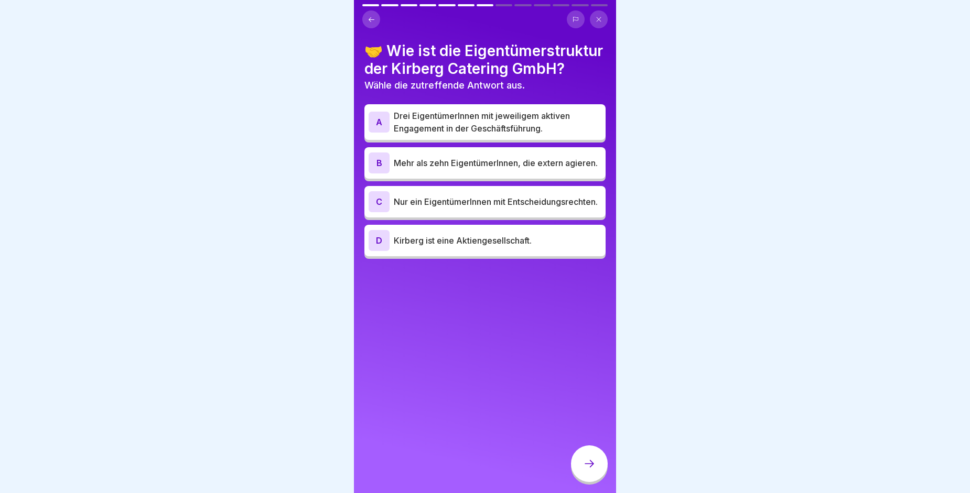
click at [479, 135] on p "Drei EigentümerInnen mit jeweiligem aktiven Engagement in der Geschäftsführung." at bounding box center [498, 122] width 208 height 25
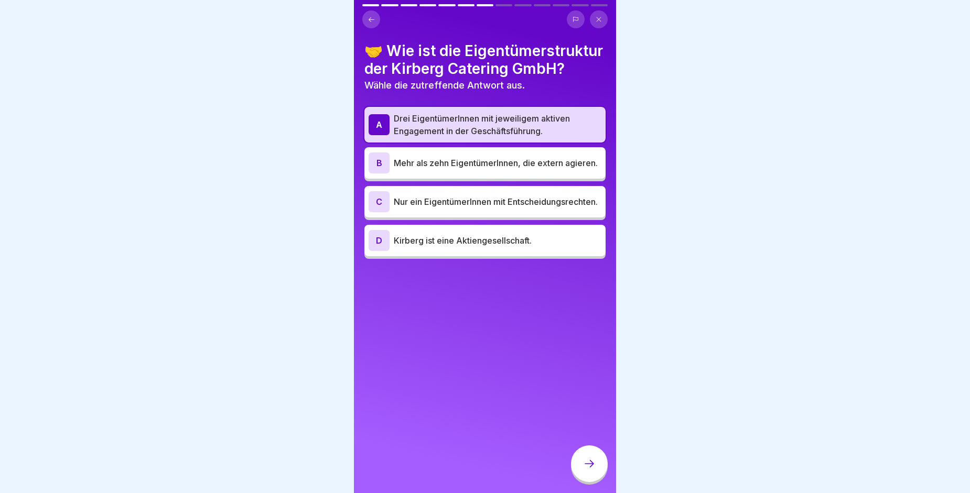
click at [598, 473] on div at bounding box center [589, 464] width 37 height 37
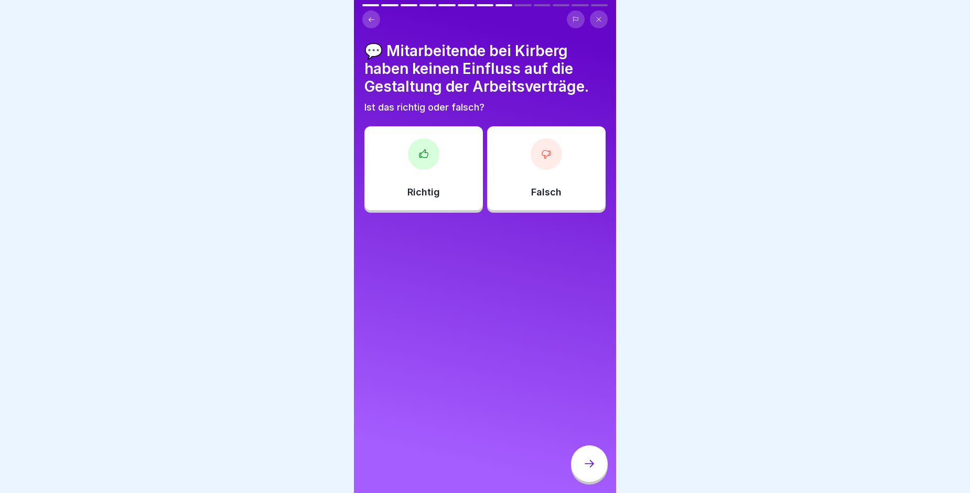
click at [564, 171] on div "Falsch" at bounding box center [546, 168] width 119 height 84
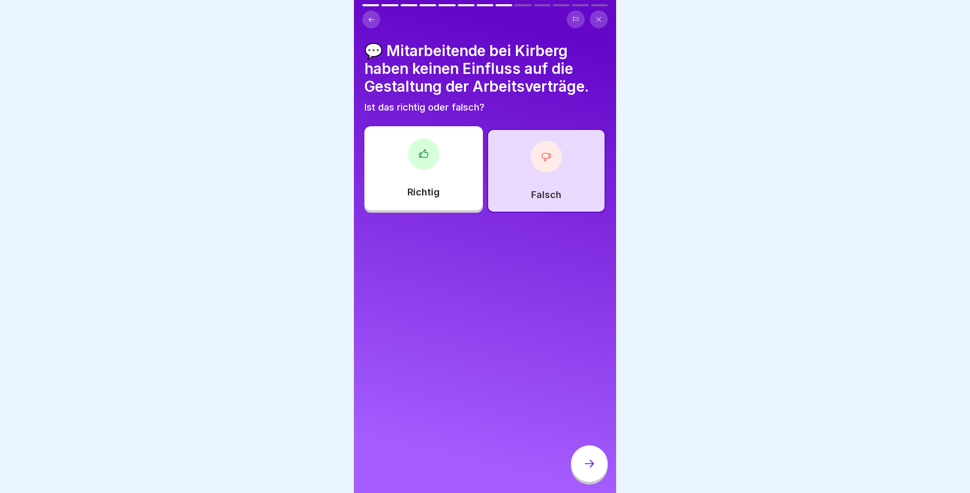
click at [587, 466] on div at bounding box center [589, 464] width 37 height 37
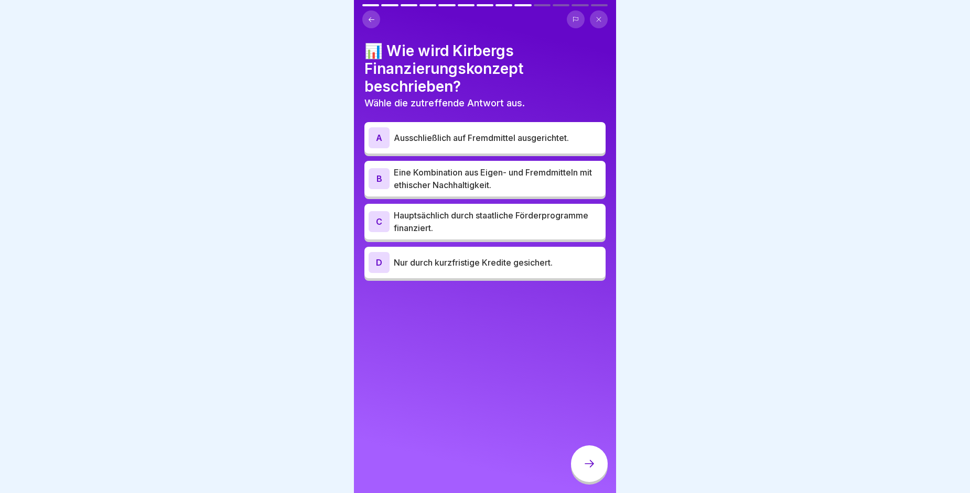
click at [509, 185] on p "Eine Kombination aus Eigen- und Fremdmitteln mit ethischer Nachhaltigkeit." at bounding box center [498, 178] width 208 height 25
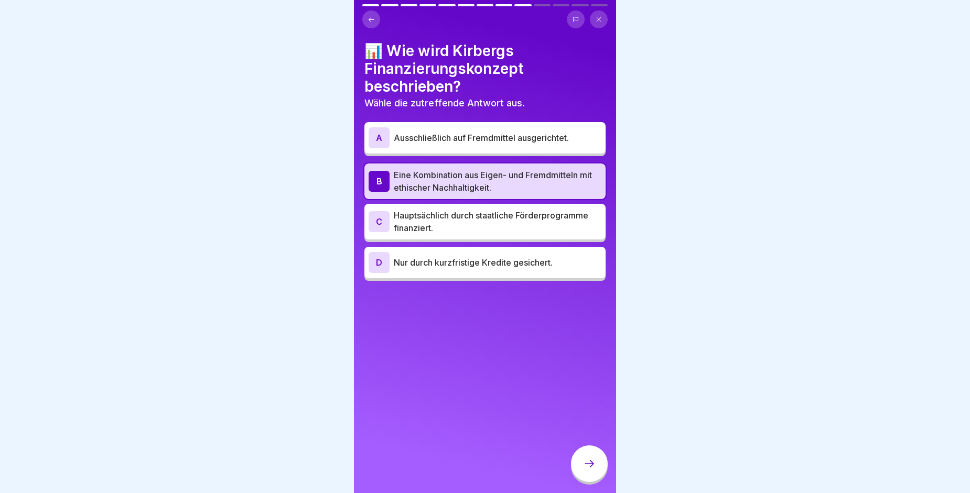
click at [587, 470] on icon at bounding box center [589, 464] width 13 height 13
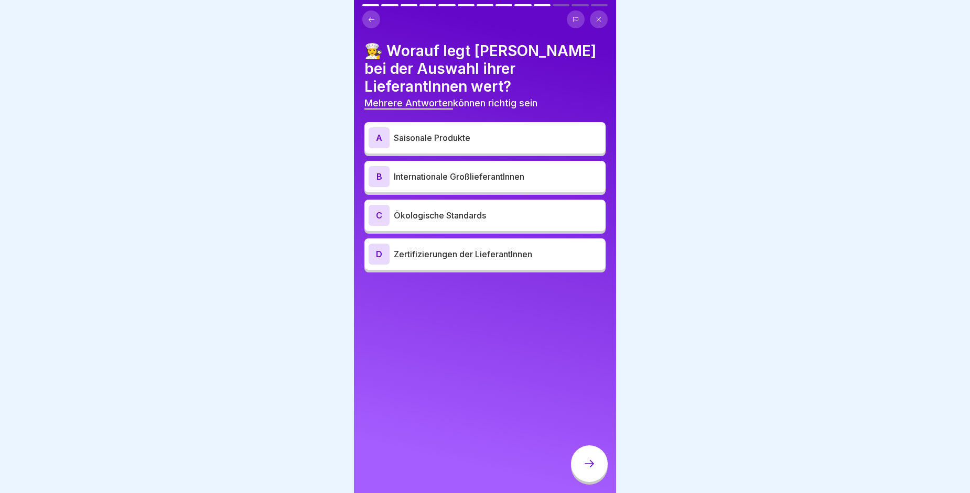
click at [482, 142] on p "Saisonale Produkte" at bounding box center [498, 138] width 208 height 13
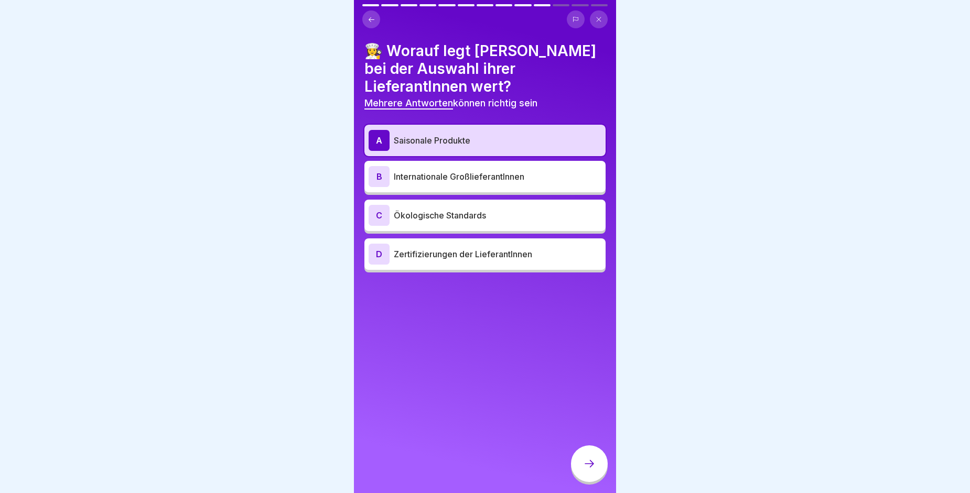
click at [482, 216] on p "Ökologische Standards" at bounding box center [498, 215] width 208 height 13
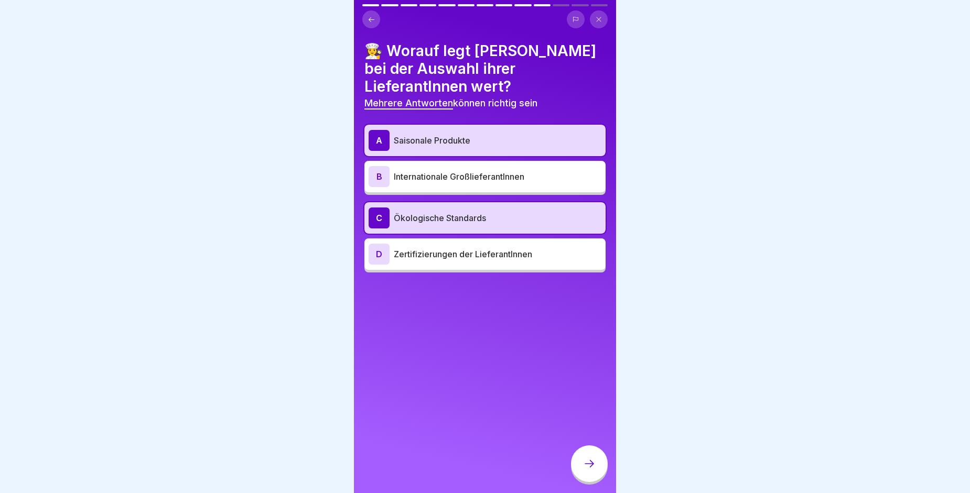
click at [506, 253] on p "Zertifizierungen der LieferantInnen" at bounding box center [498, 254] width 208 height 13
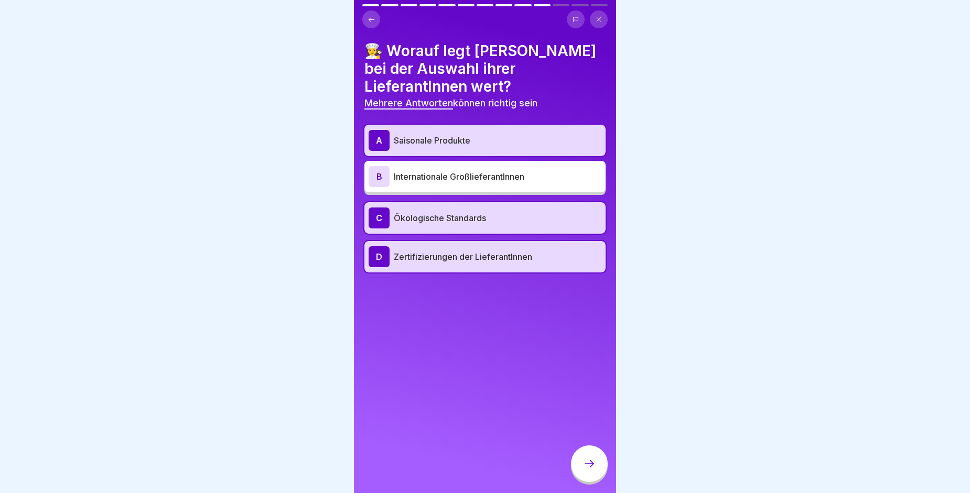
click at [593, 468] on icon at bounding box center [589, 463] width 9 height 7
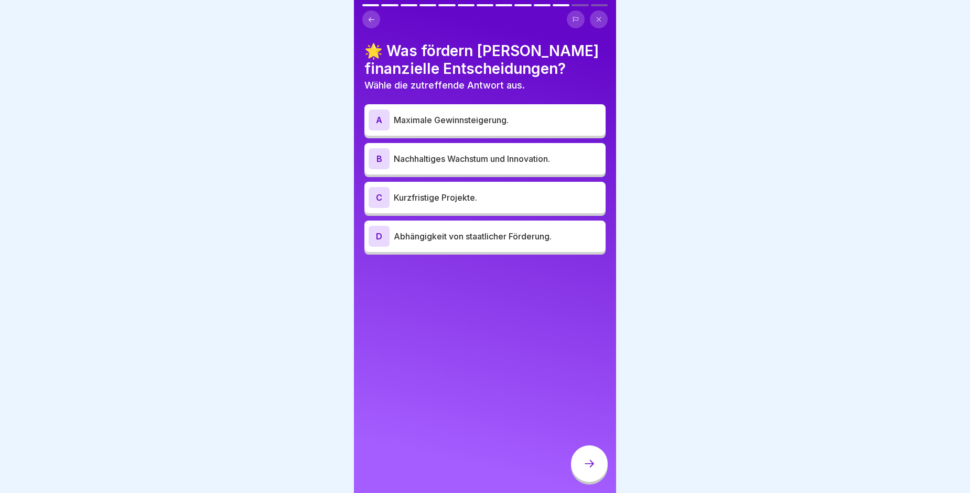
click at [482, 155] on p "Nachhaltiges Wachstum und Innovation." at bounding box center [498, 159] width 208 height 13
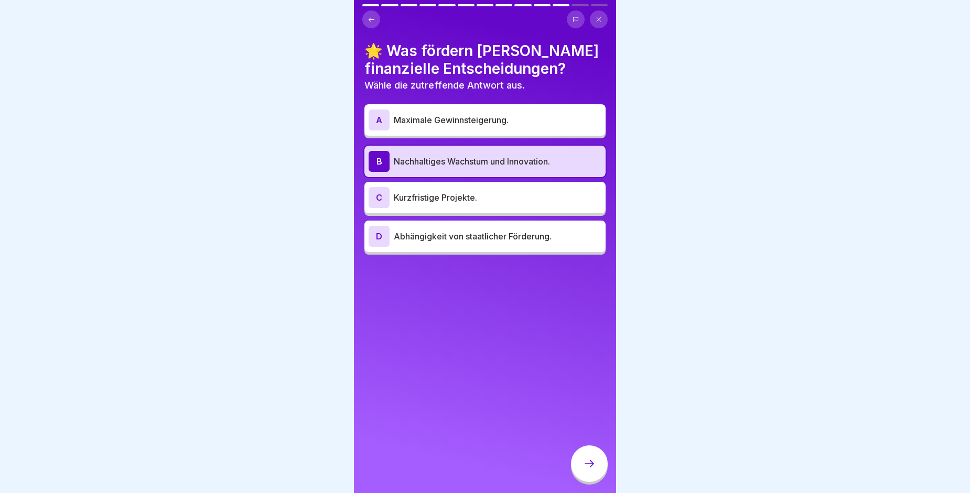
click at [588, 469] on icon at bounding box center [589, 464] width 13 height 13
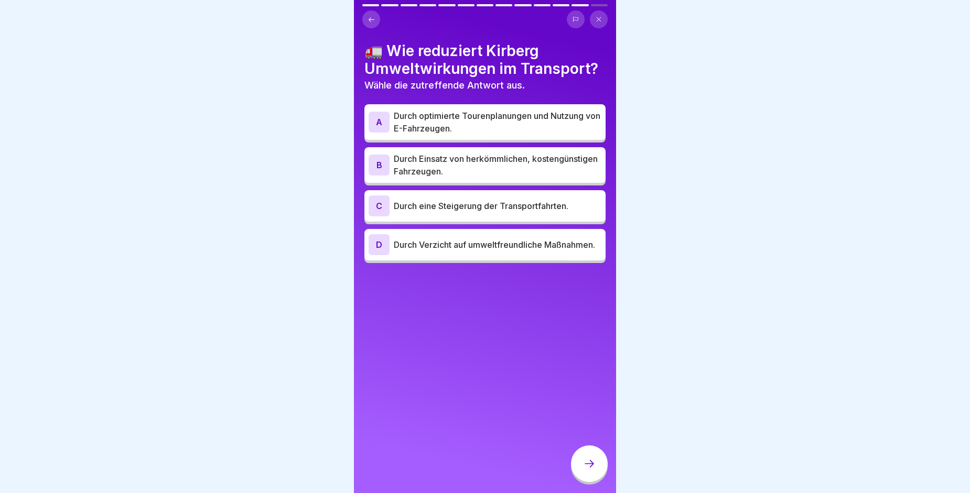
click at [524, 113] on p "Durch optimierte Tourenplanungen und Nutzung von E-Fahrzeugen." at bounding box center [498, 122] width 208 height 25
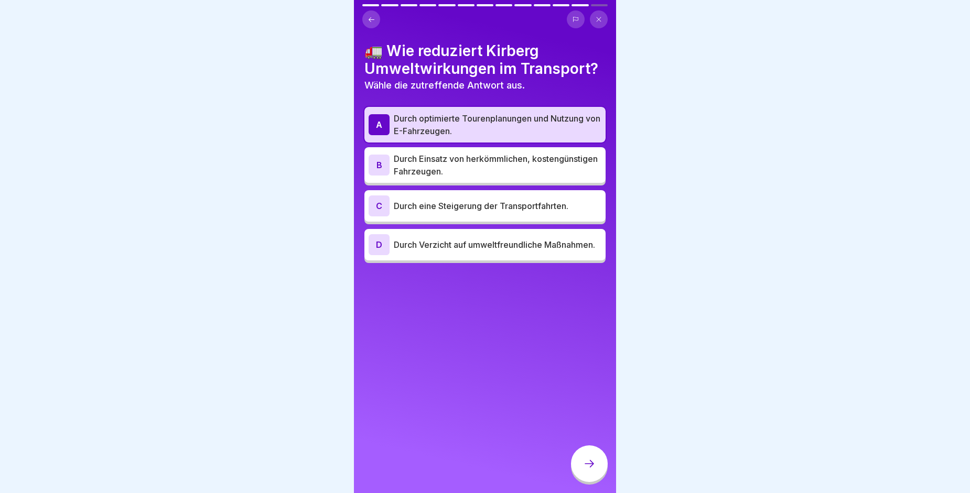
click at [592, 470] on icon at bounding box center [589, 464] width 13 height 13
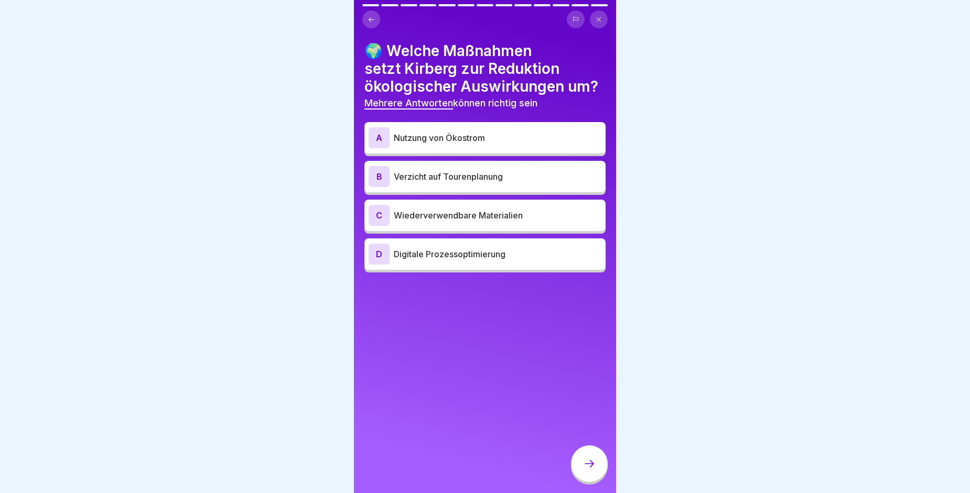
click at [464, 256] on p "Digitale Prozessoptimierung" at bounding box center [498, 254] width 208 height 13
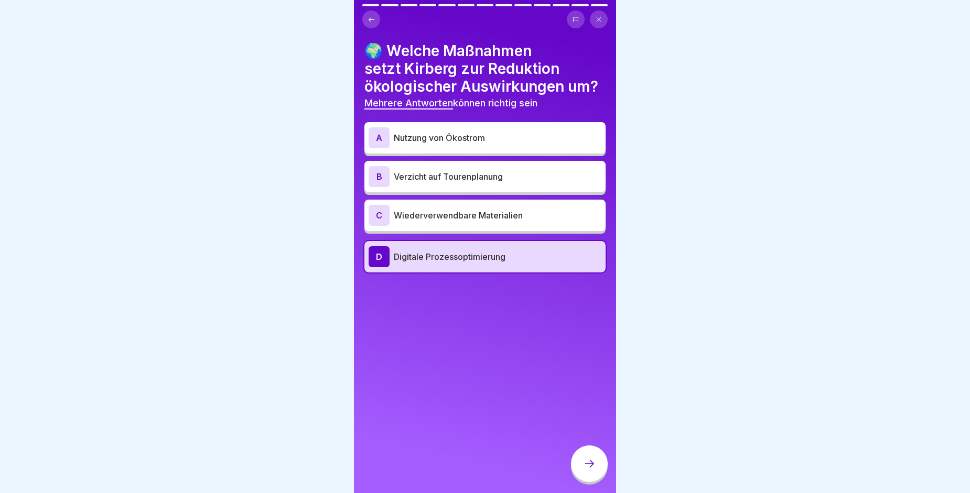
click at [476, 214] on p "Wiederverwendbare Materialien" at bounding box center [498, 215] width 208 height 13
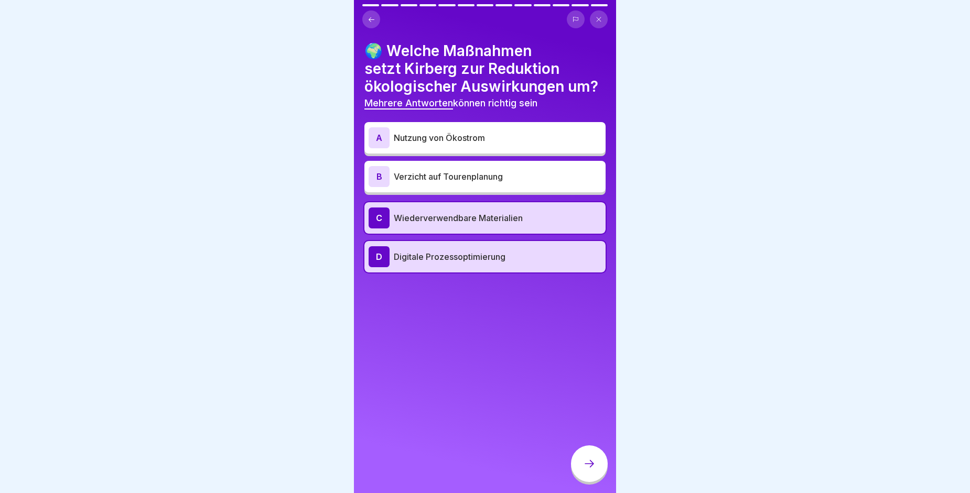
click at [491, 134] on p "Nutzung von Ökostrom" at bounding box center [498, 138] width 208 height 13
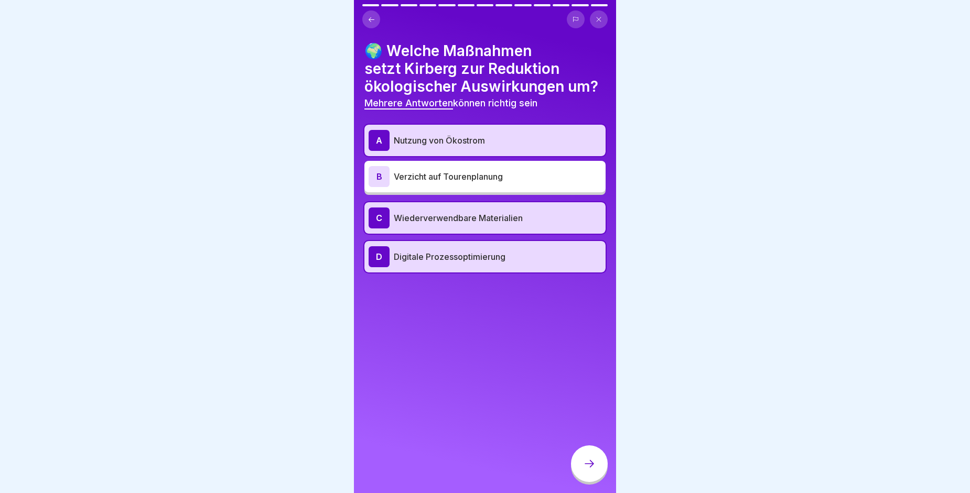
click at [587, 468] on icon at bounding box center [589, 464] width 13 height 13
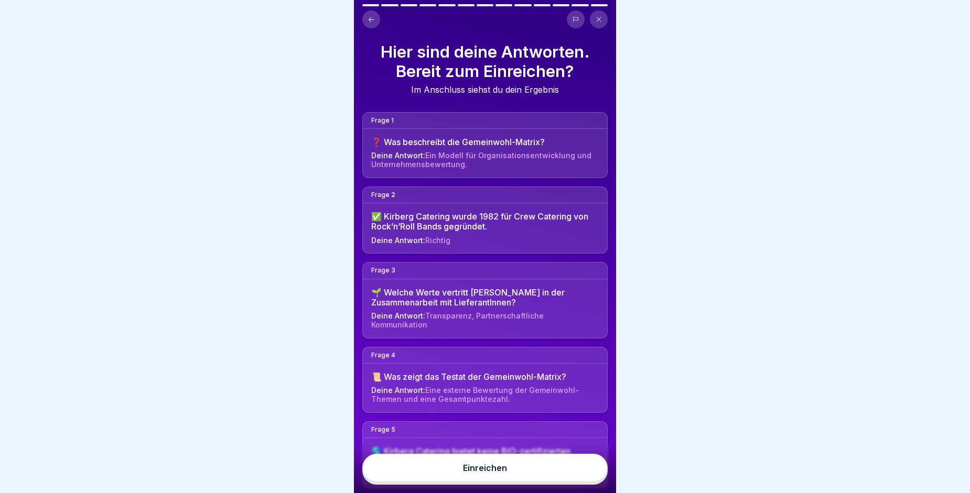
click at [539, 477] on button "Einreichen" at bounding box center [484, 468] width 245 height 28
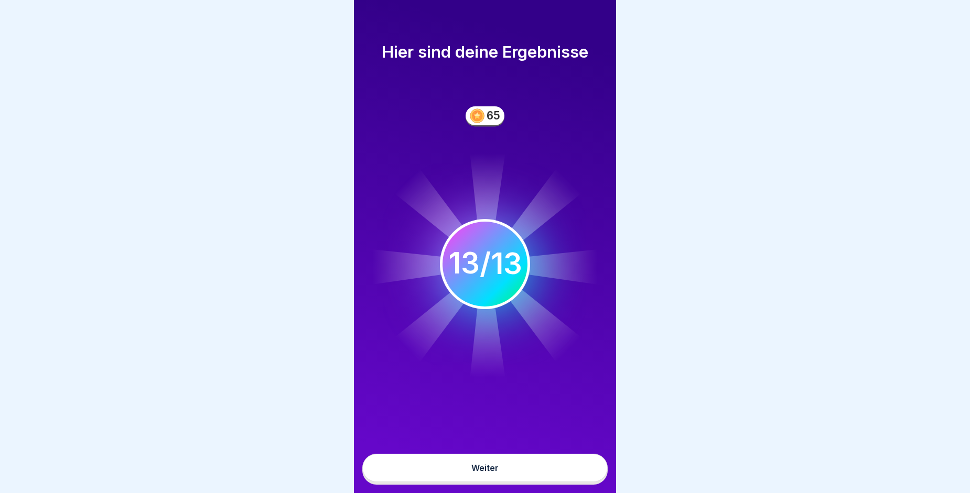
click at [525, 482] on button "Weiter" at bounding box center [484, 468] width 245 height 28
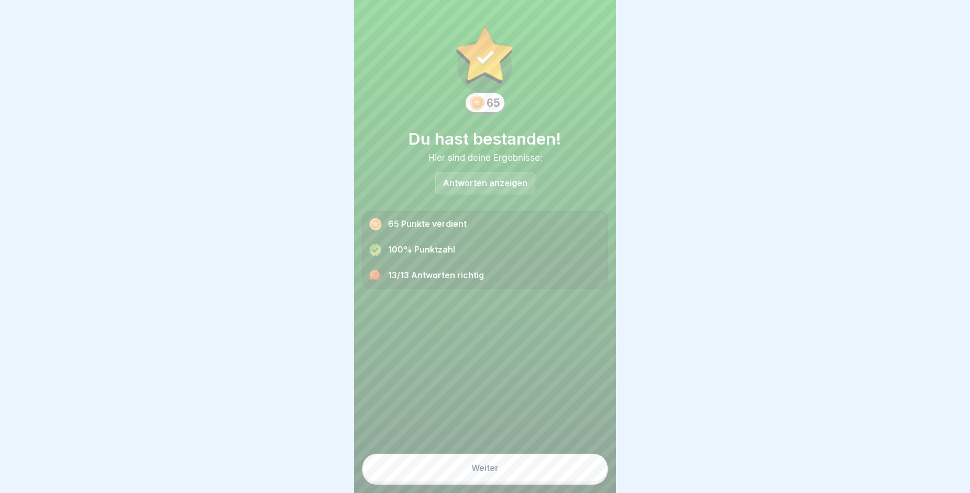
click at [484, 473] on div "Weiter" at bounding box center [484, 468] width 27 height 9
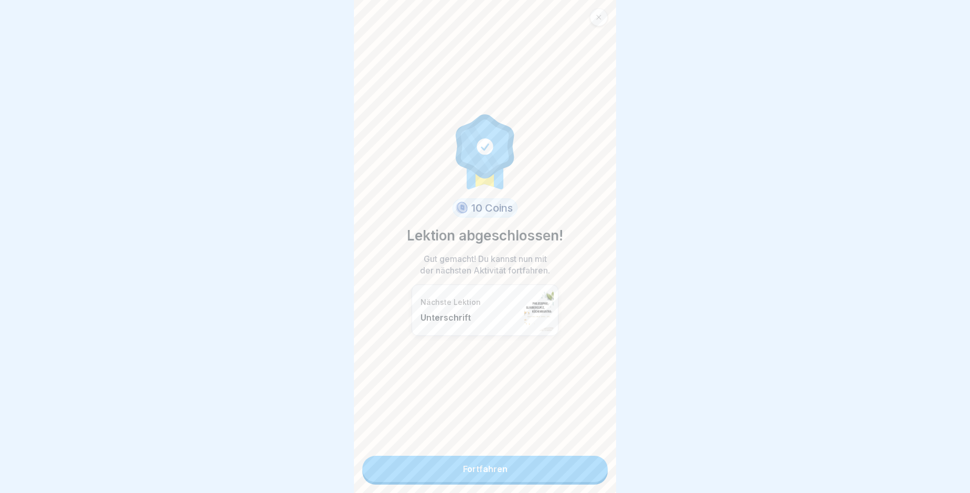
click at [483, 468] on link "Fortfahren" at bounding box center [484, 469] width 245 height 26
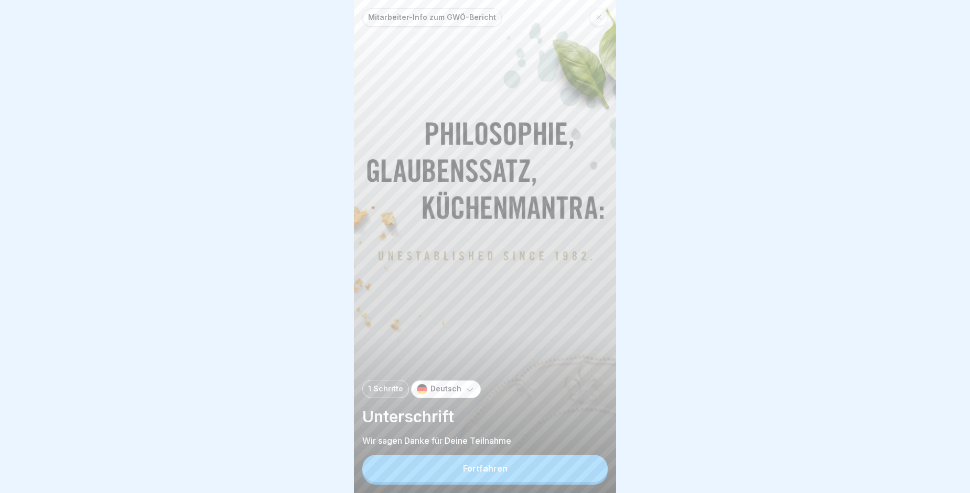
scroll to position [8, 0]
click at [509, 469] on button "Fortfahren" at bounding box center [484, 468] width 245 height 27
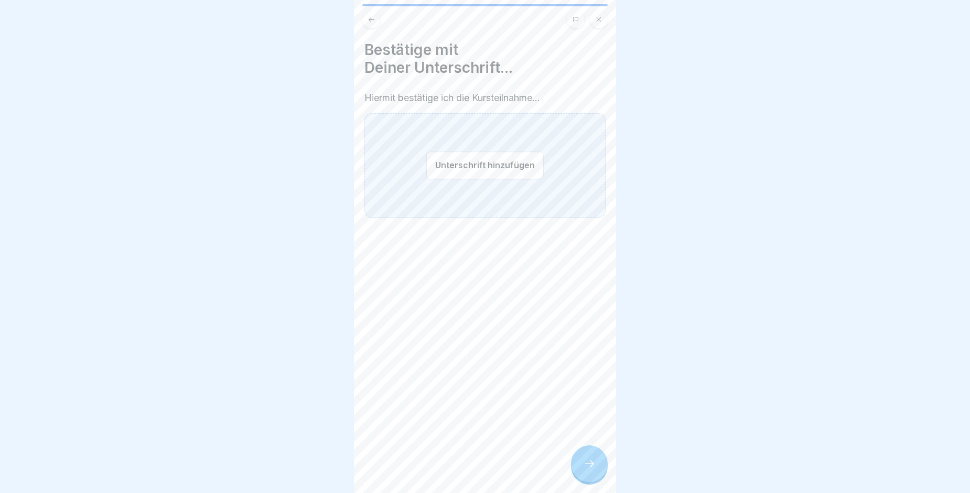
click at [505, 162] on button "Unterschrift hinzufügen" at bounding box center [484, 166] width 117 height 28
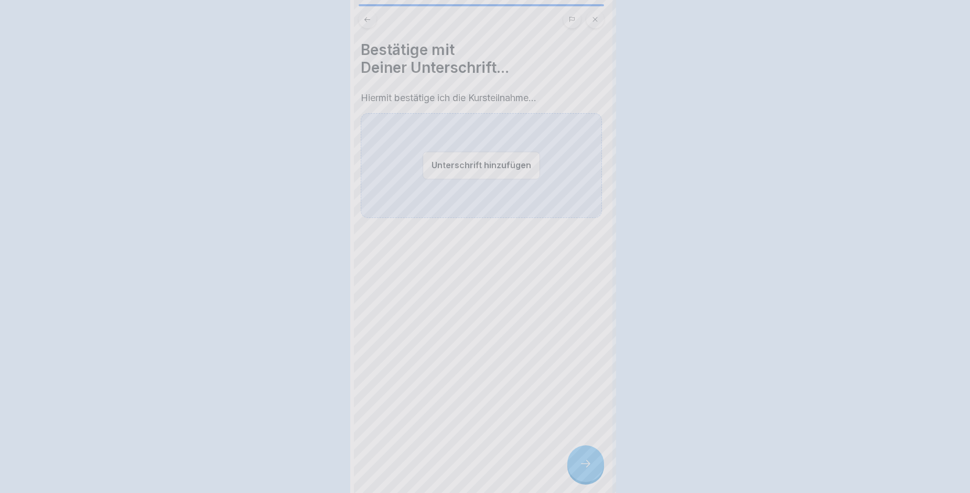
scroll to position [0, 0]
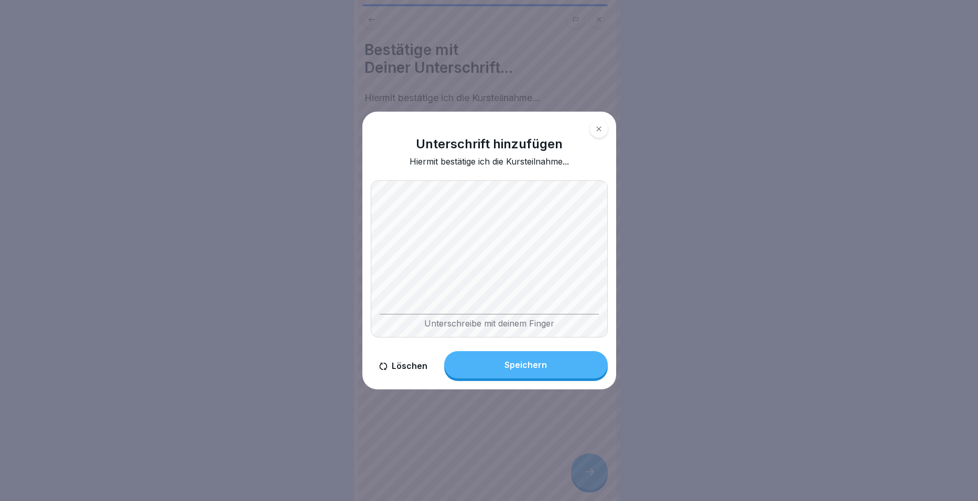
click at [680, 274] on body "Mitarbeiter-Info zum GWÖ-Bericht 1 Schritte Deutsch Unterschrift Wir sagen Dank…" at bounding box center [485, 250] width 970 height 501
click at [559, 364] on button "Speichern" at bounding box center [526, 364] width 164 height 27
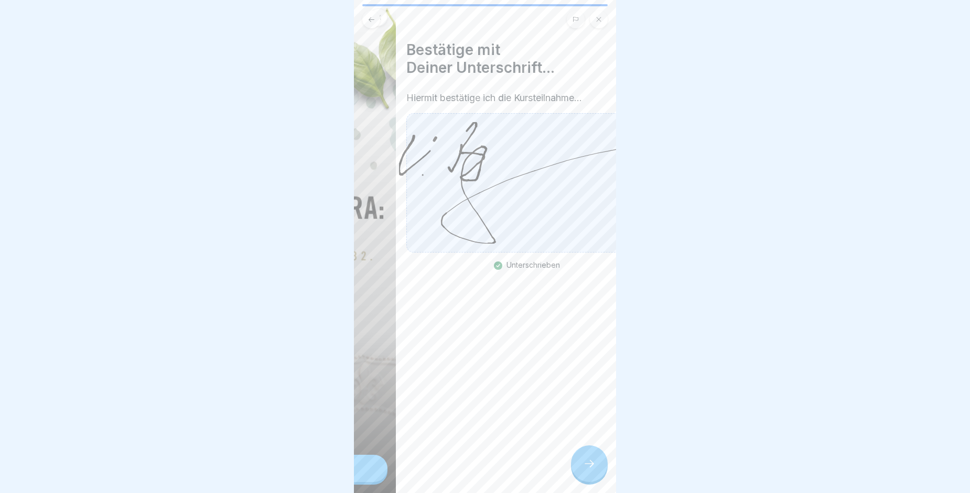
click at [465, 174] on icon at bounding box center [526, 183] width 255 height 122
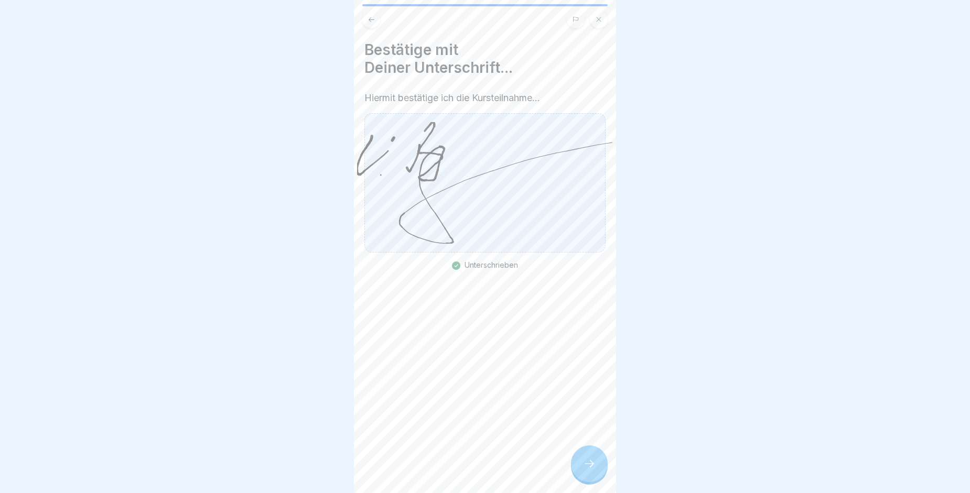
click at [586, 468] on icon at bounding box center [589, 464] width 13 height 13
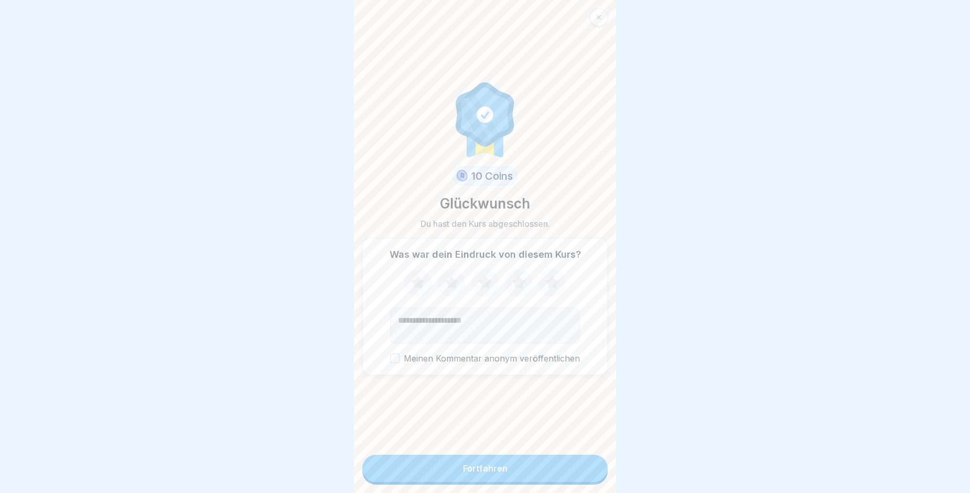
click at [478, 474] on div "Fortfahren" at bounding box center [485, 468] width 45 height 9
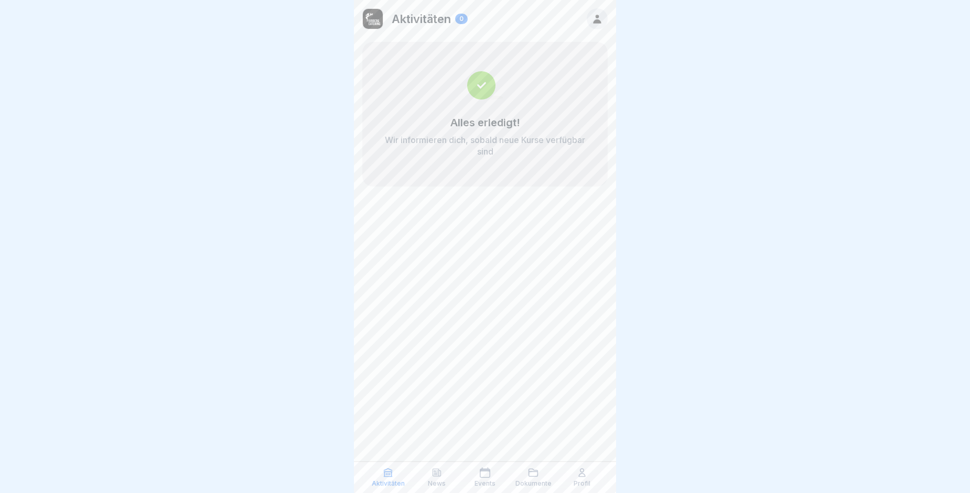
click at [597, 13] on div at bounding box center [597, 18] width 21 height 21
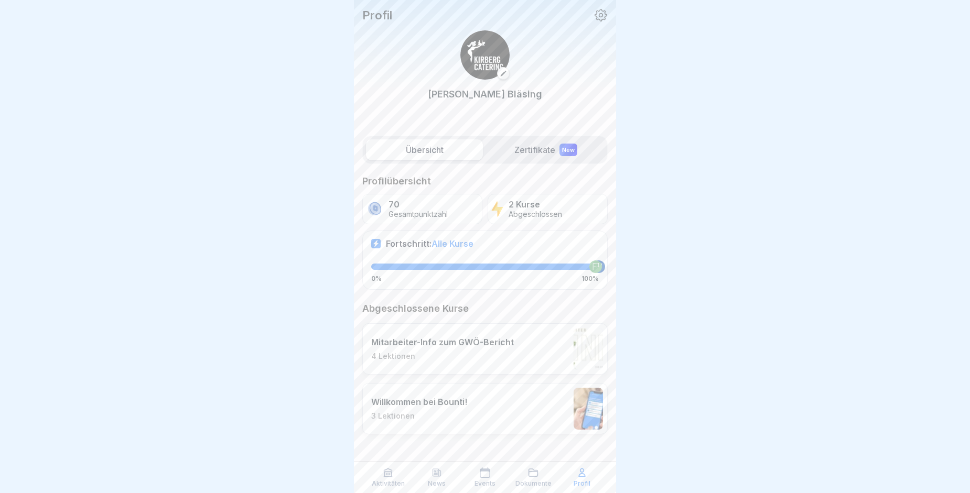
click at [605, 11] on icon at bounding box center [601, 15] width 13 height 13
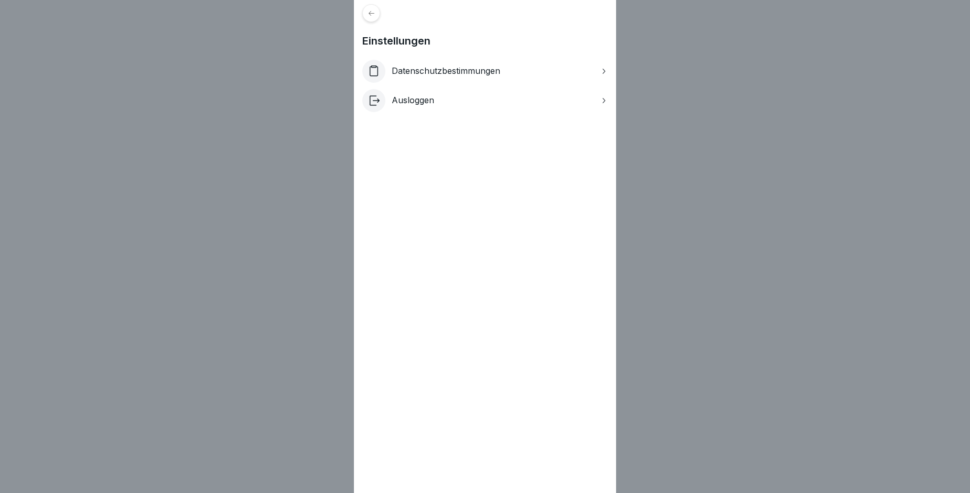
click at [456, 94] on div "Ausloggen" at bounding box center [484, 100] width 245 height 23
